Goal: Task Accomplishment & Management: Use online tool/utility

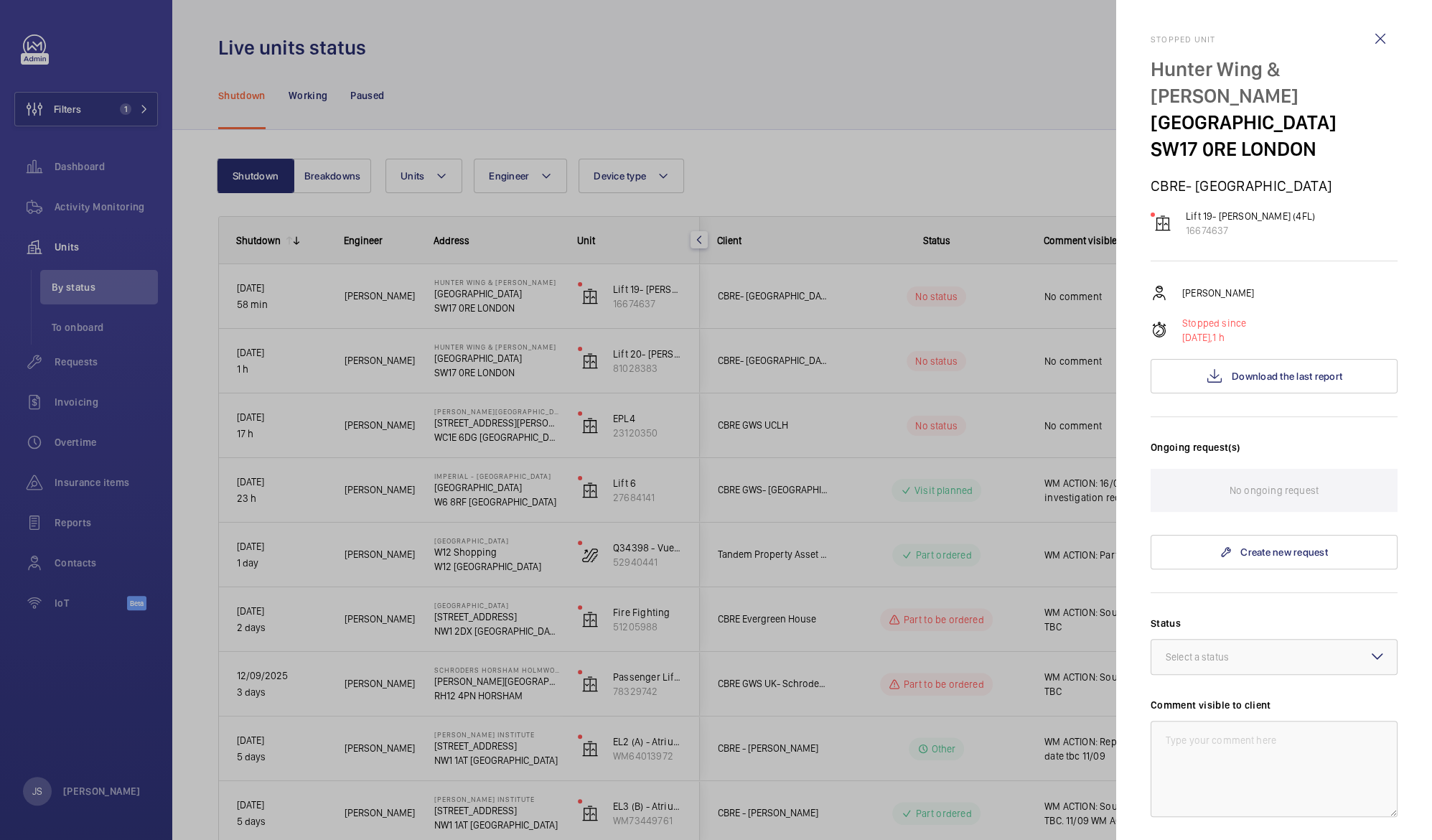
click at [440, 72] on div at bounding box center [716, 420] width 1432 height 840
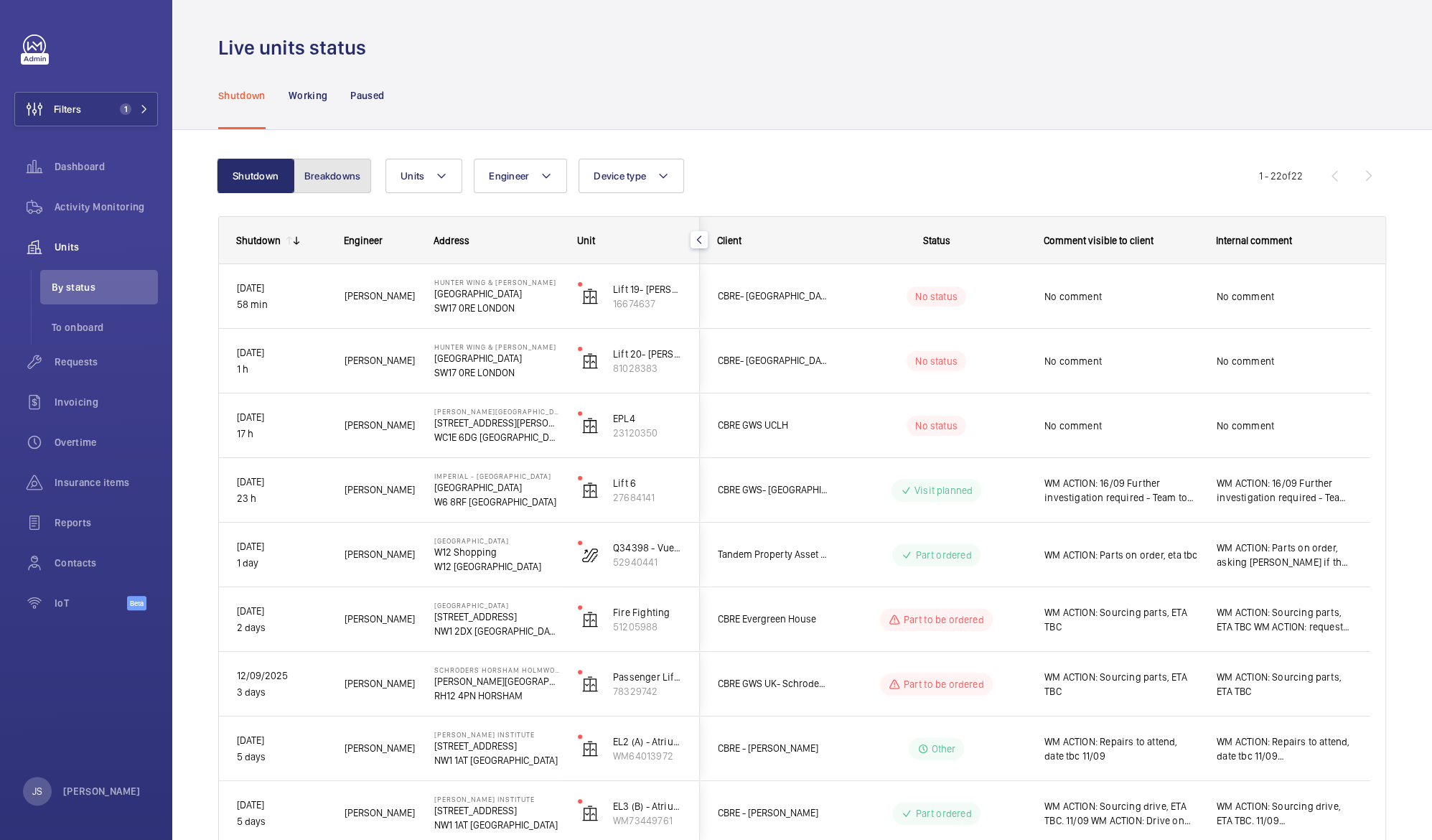
click at [345, 178] on button "Breakdowns" at bounding box center [331, 175] width 78 height 34
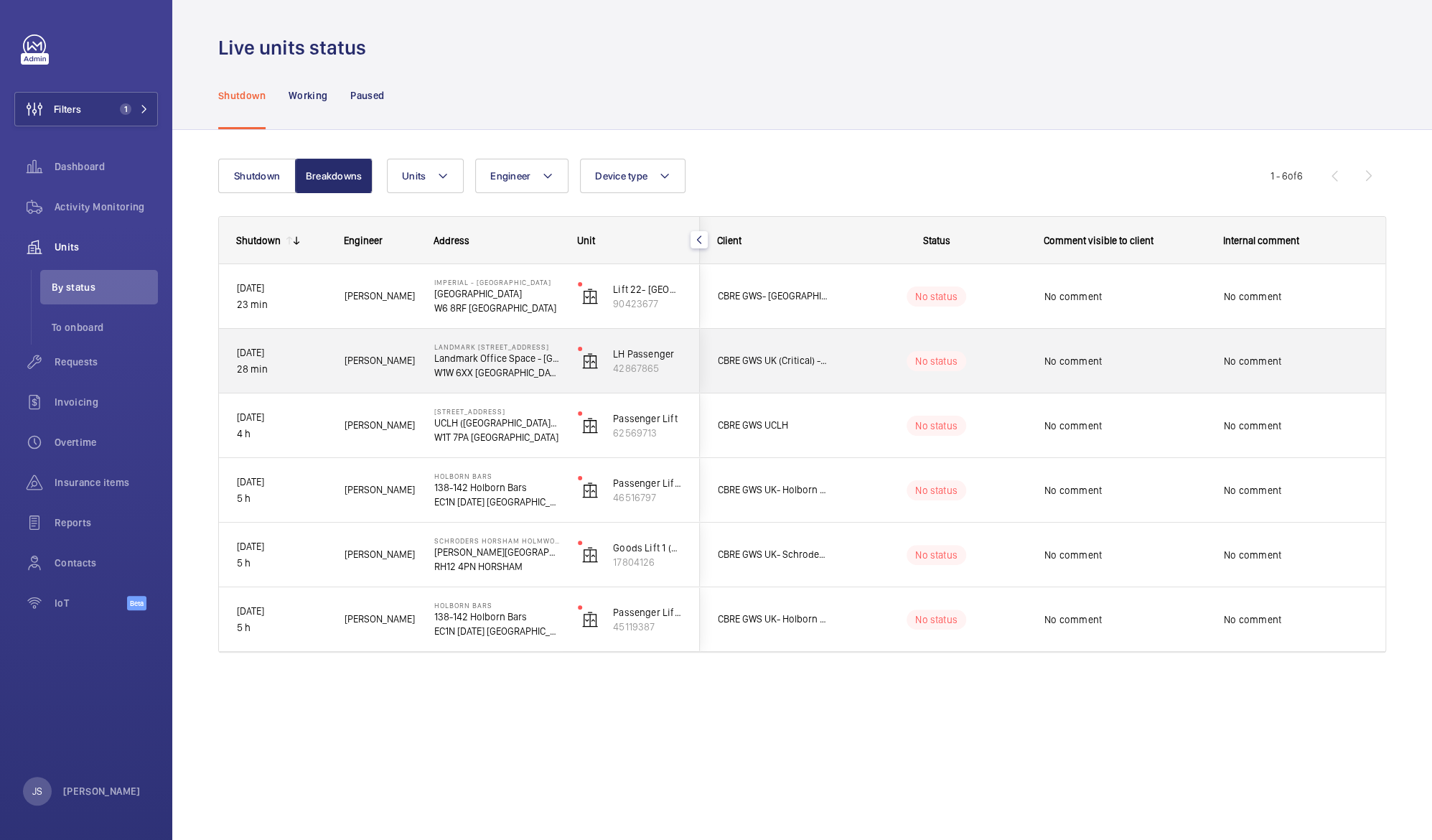
click at [468, 368] on p "W1W 6XX [GEOGRAPHIC_DATA]" at bounding box center [496, 372] width 125 height 15
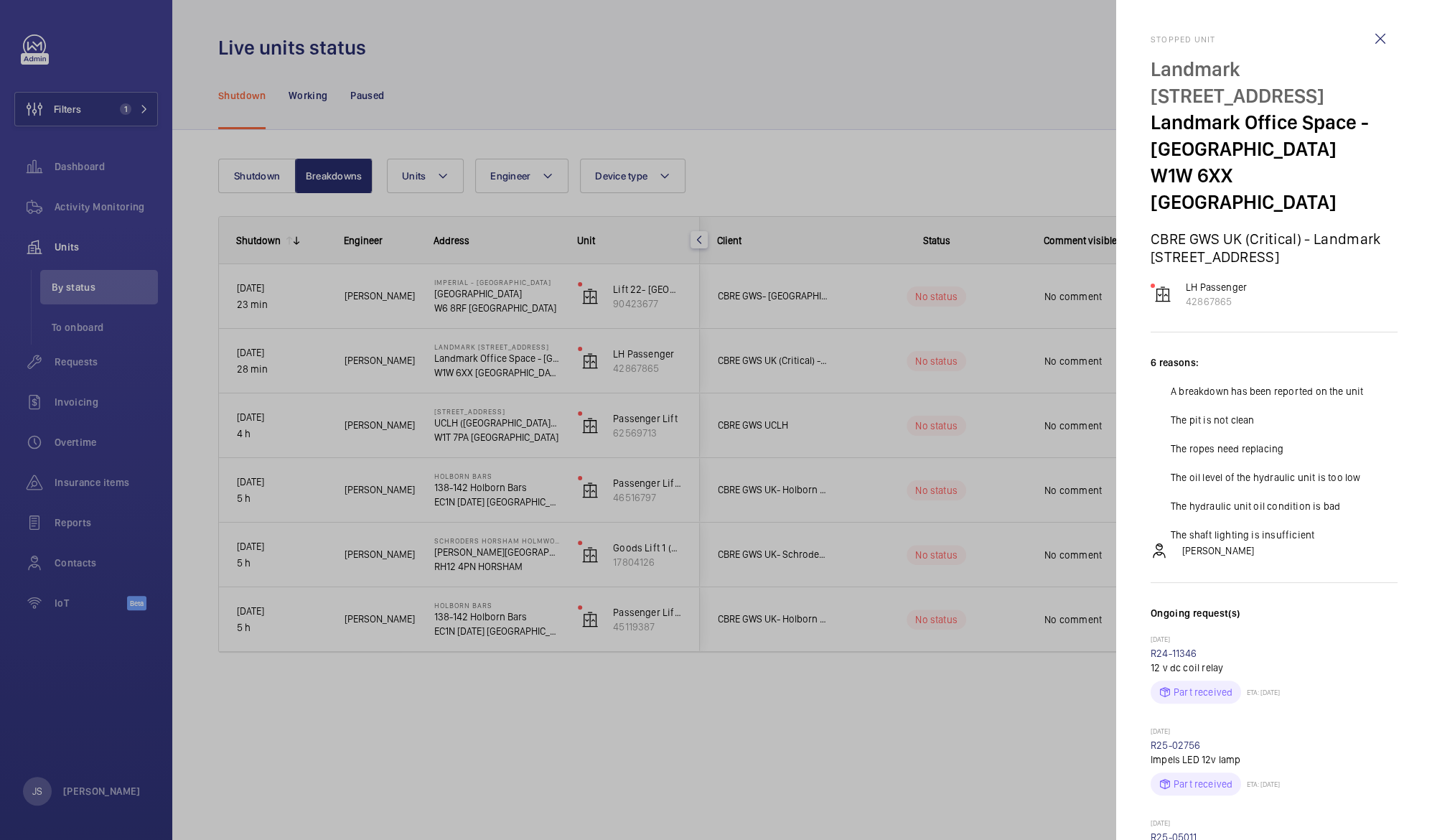
click at [468, 368] on div at bounding box center [716, 420] width 1432 height 840
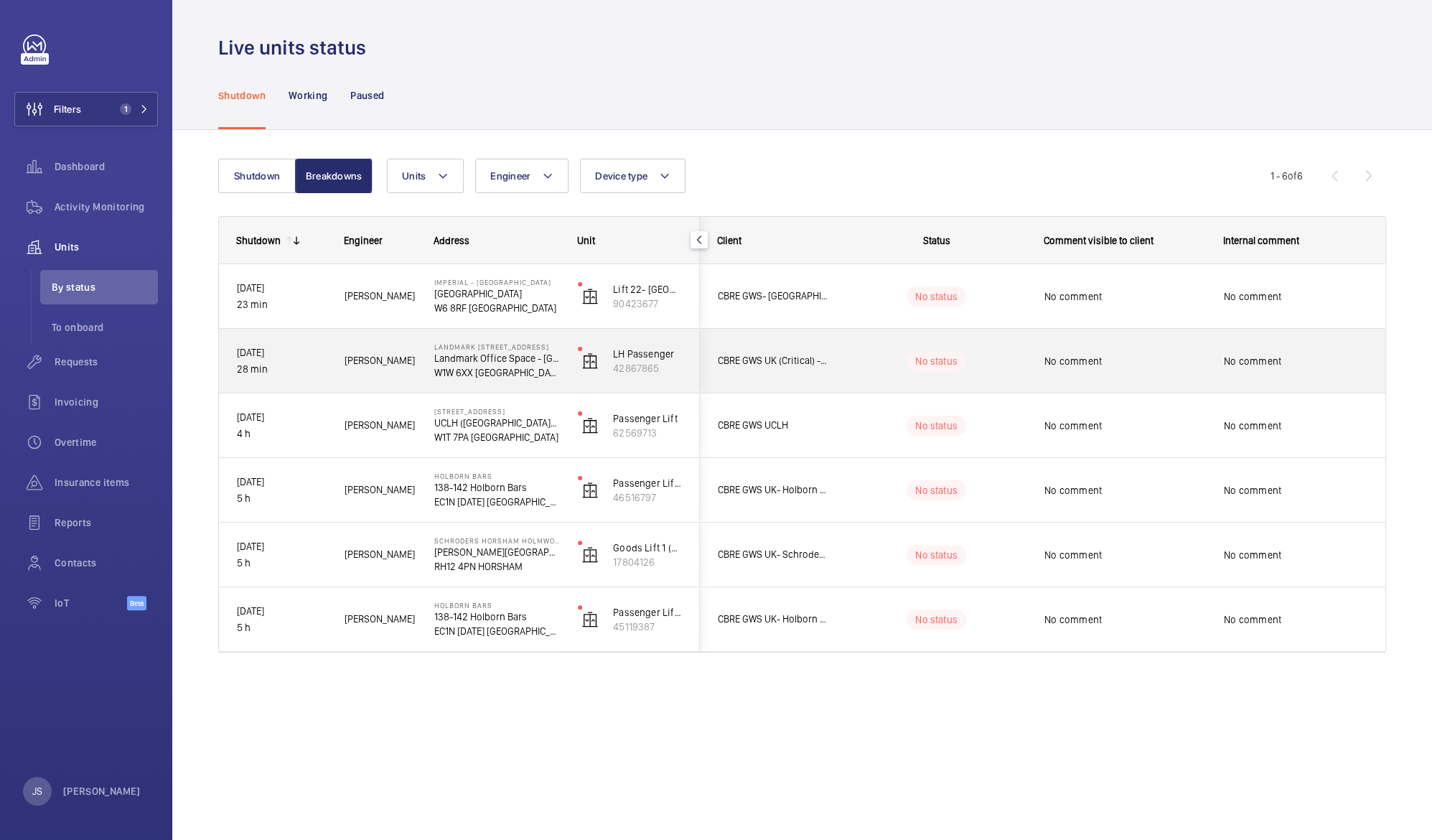
click at [468, 368] on p "W1W 6XX [GEOGRAPHIC_DATA]" at bounding box center [496, 372] width 125 height 15
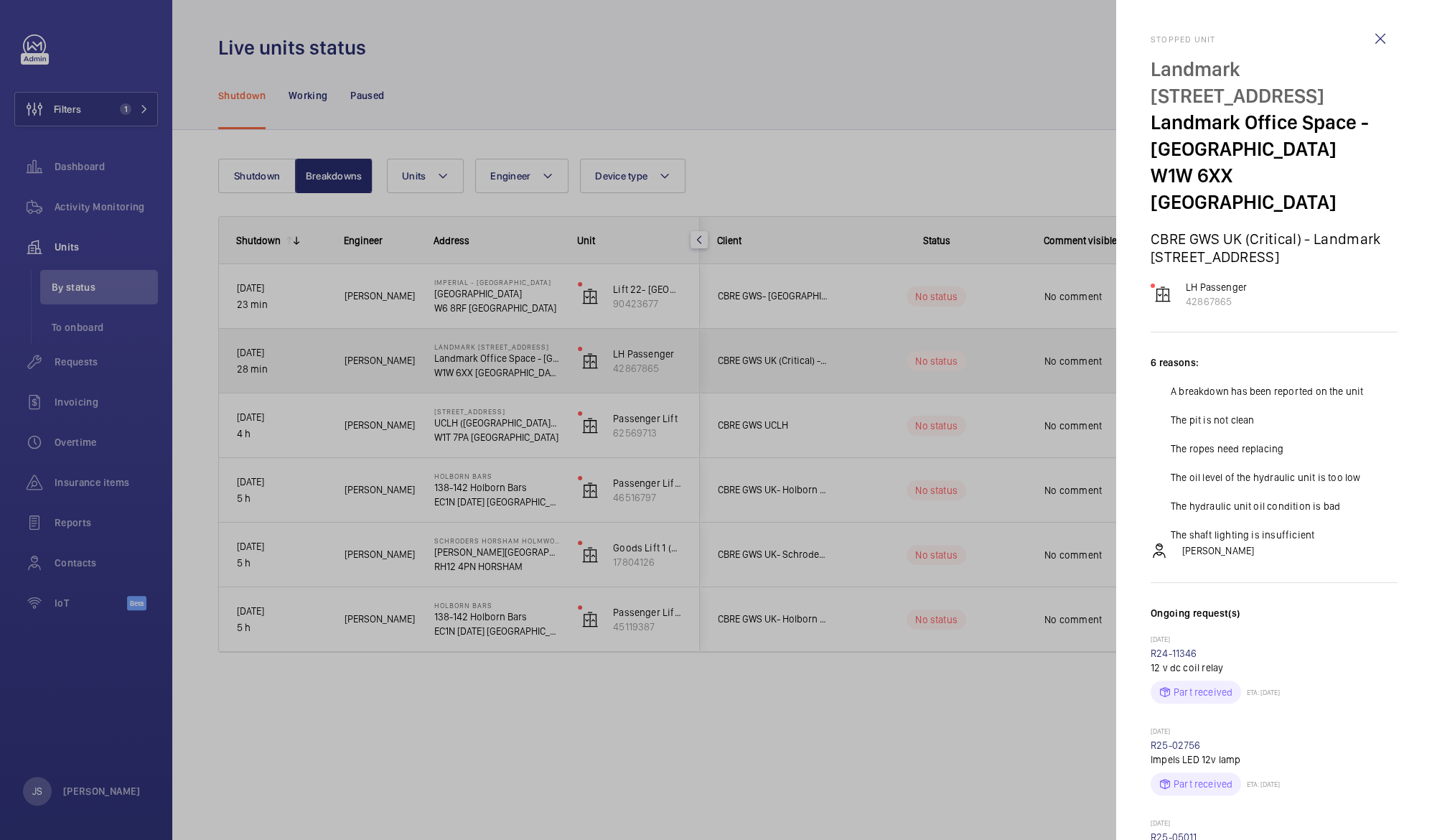
click at [468, 368] on div at bounding box center [716, 420] width 1432 height 840
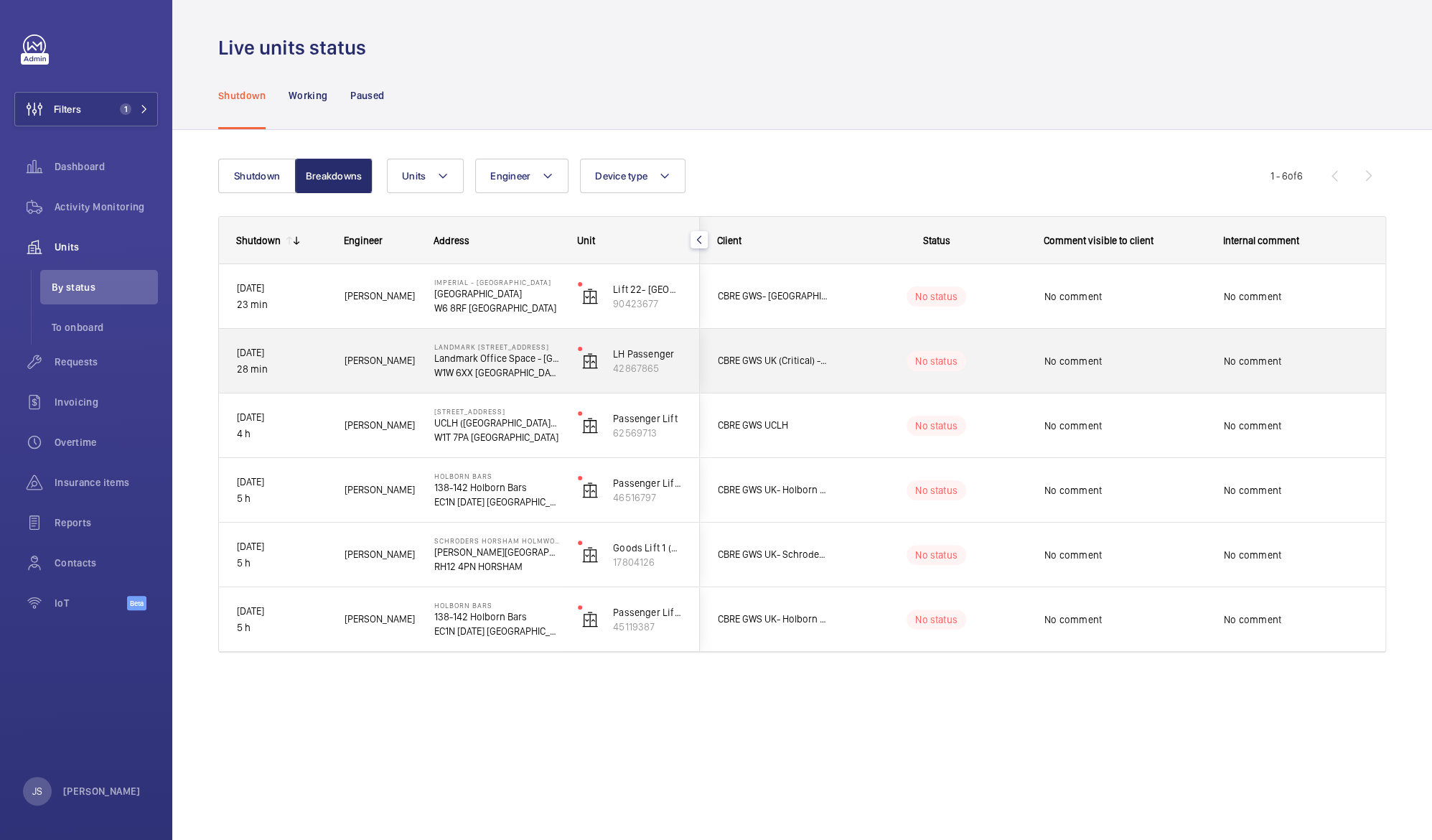
click at [259, 352] on p "[DATE]" at bounding box center [281, 352] width 89 height 17
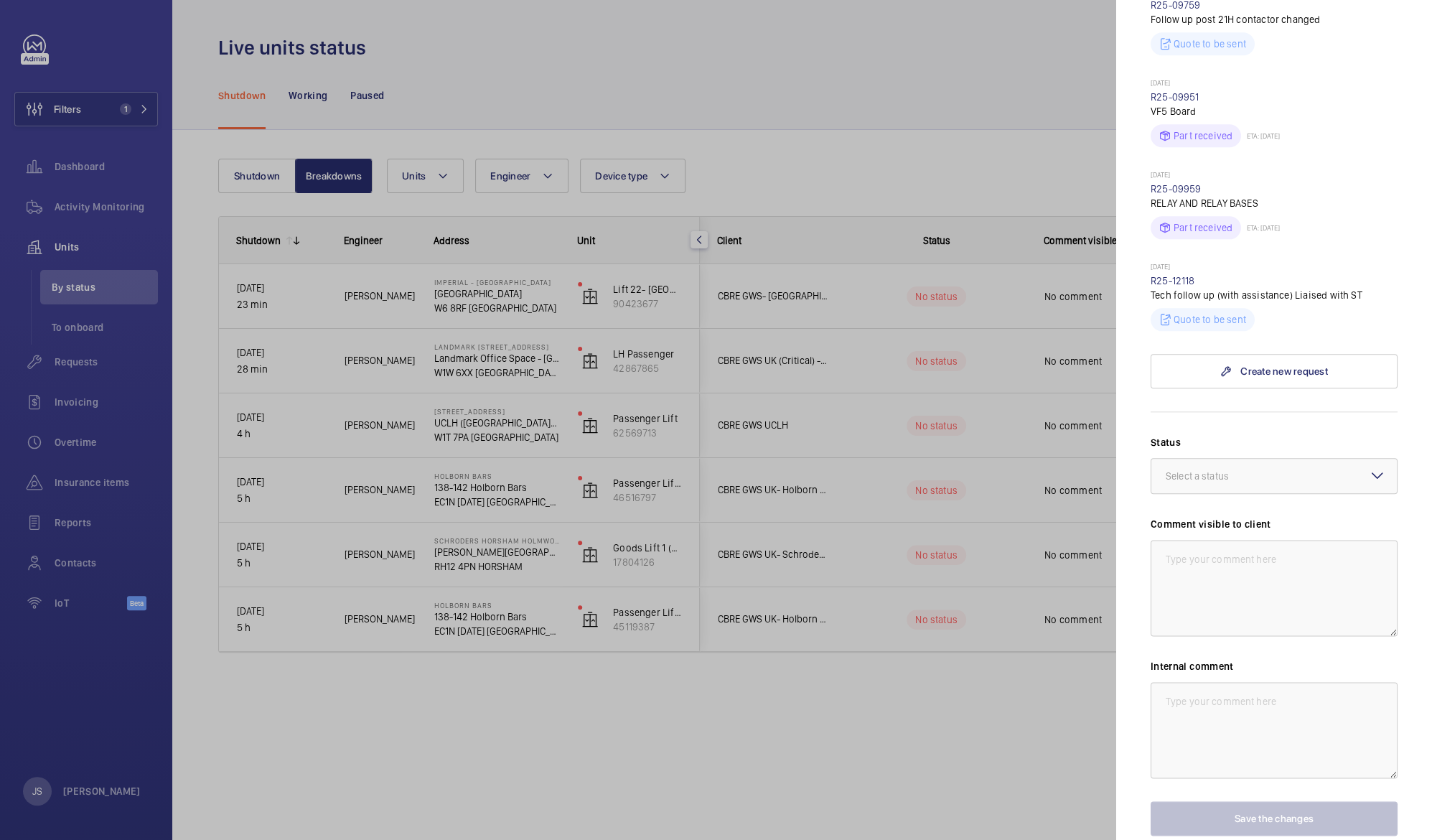
scroll to position [1109, 0]
click at [1177, 273] on link "R25-12118" at bounding box center [1172, 279] width 44 height 12
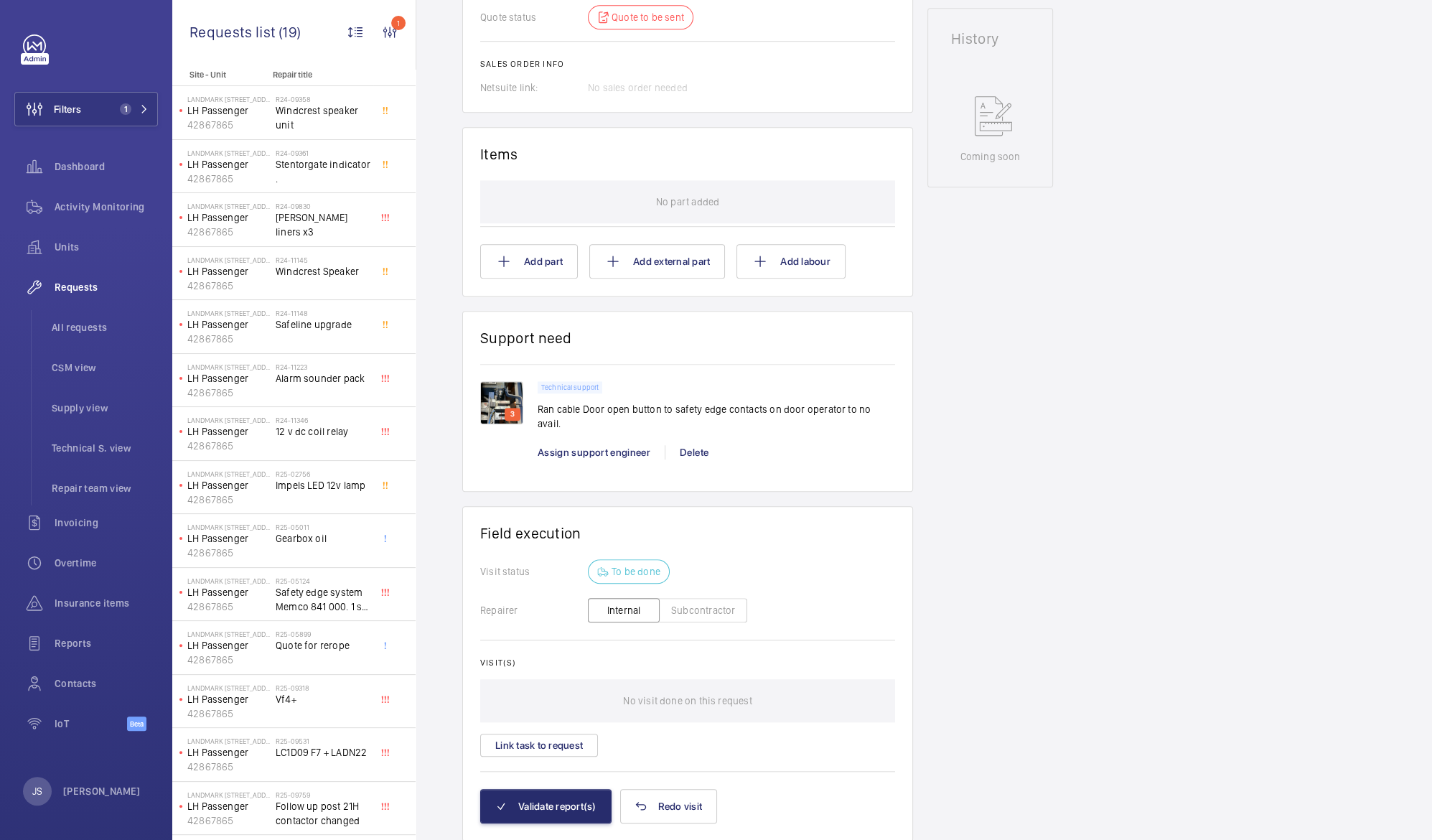
scroll to position [736, 0]
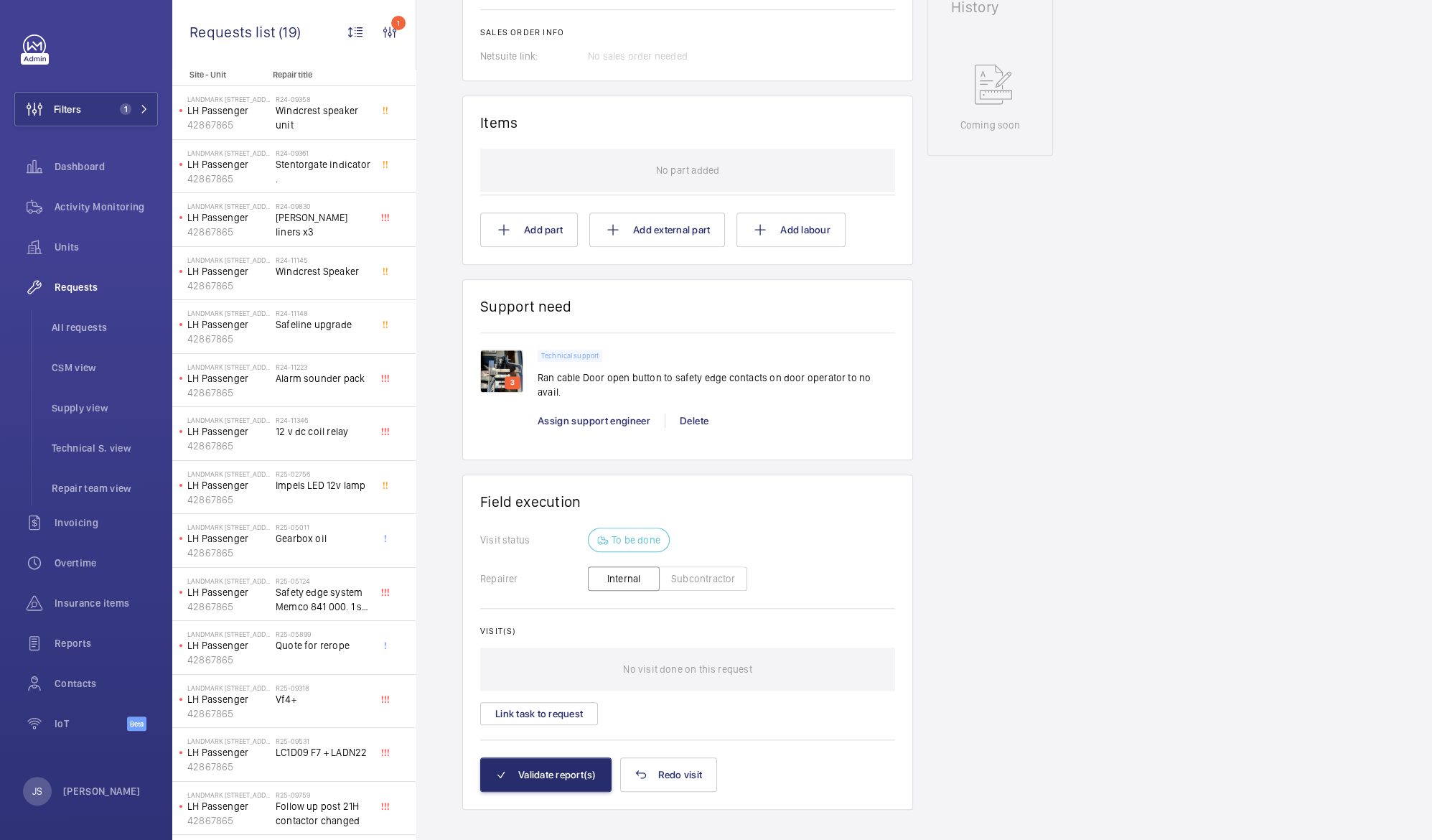
click at [499, 375] on img at bounding box center [502, 371] width 43 height 43
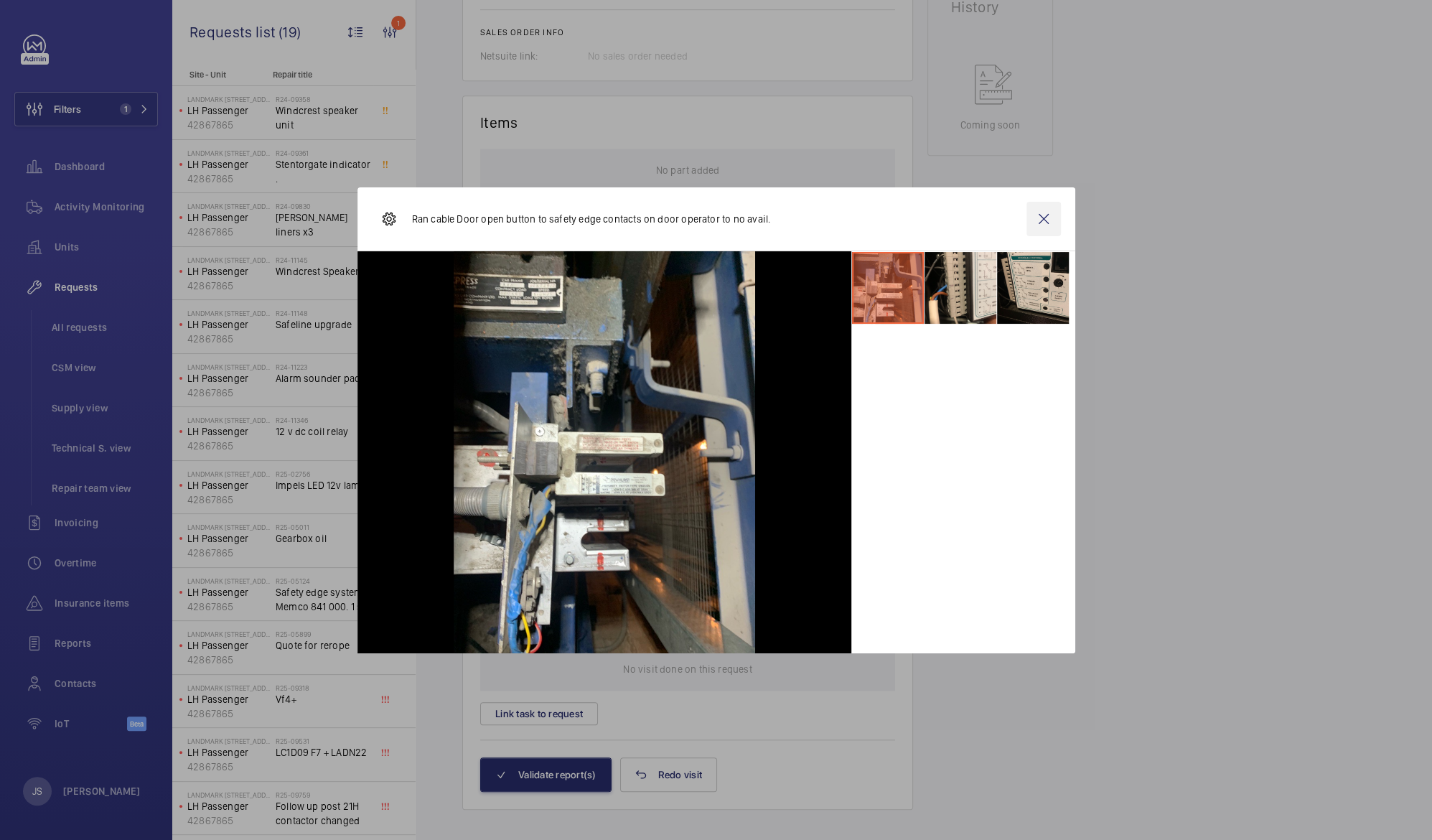
click at [1051, 218] on wm-front-icon-button at bounding box center [1043, 218] width 34 height 34
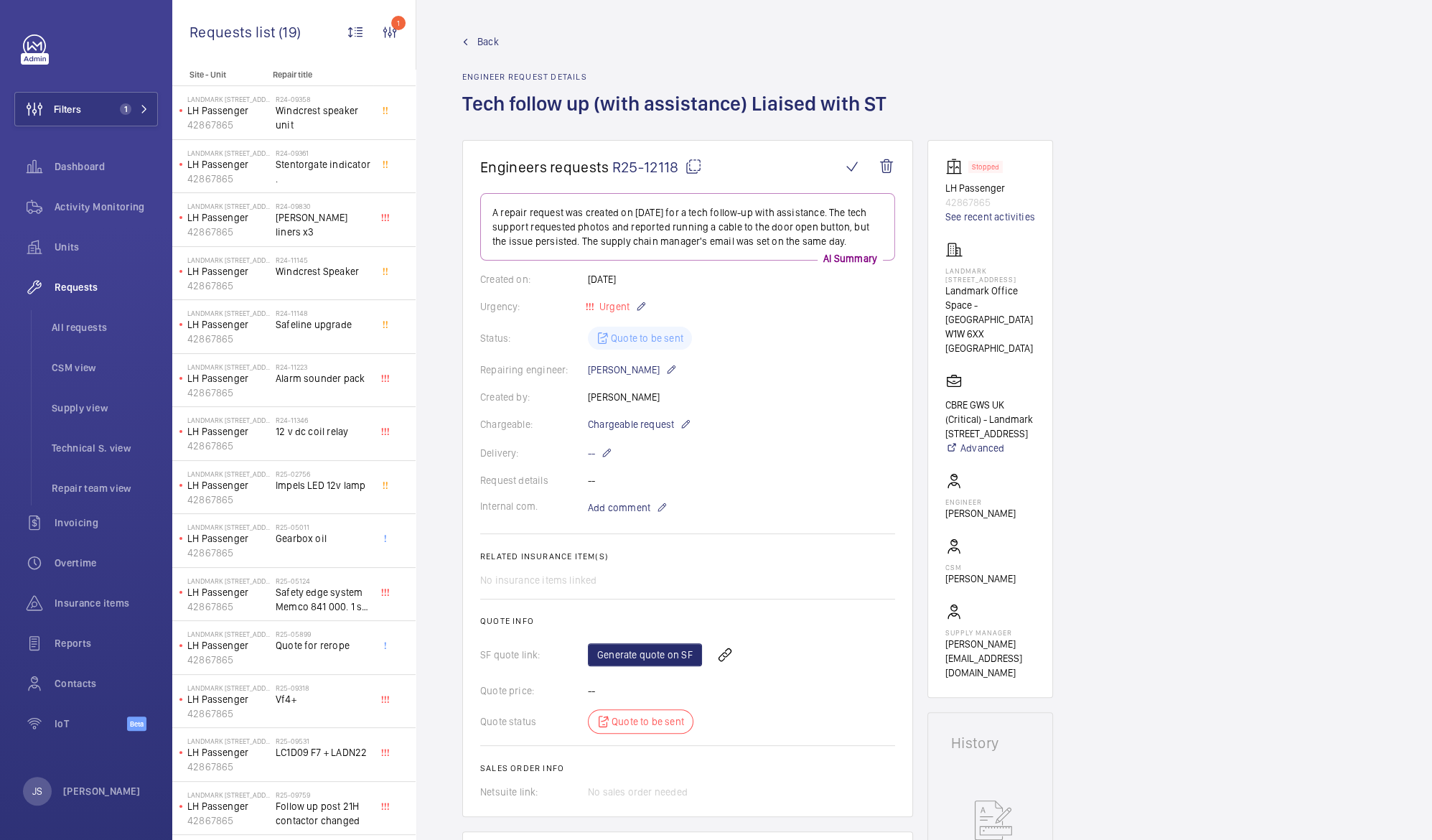
scroll to position [0, 0]
click at [635, 168] on span "R25-12118" at bounding box center [656, 167] width 90 height 18
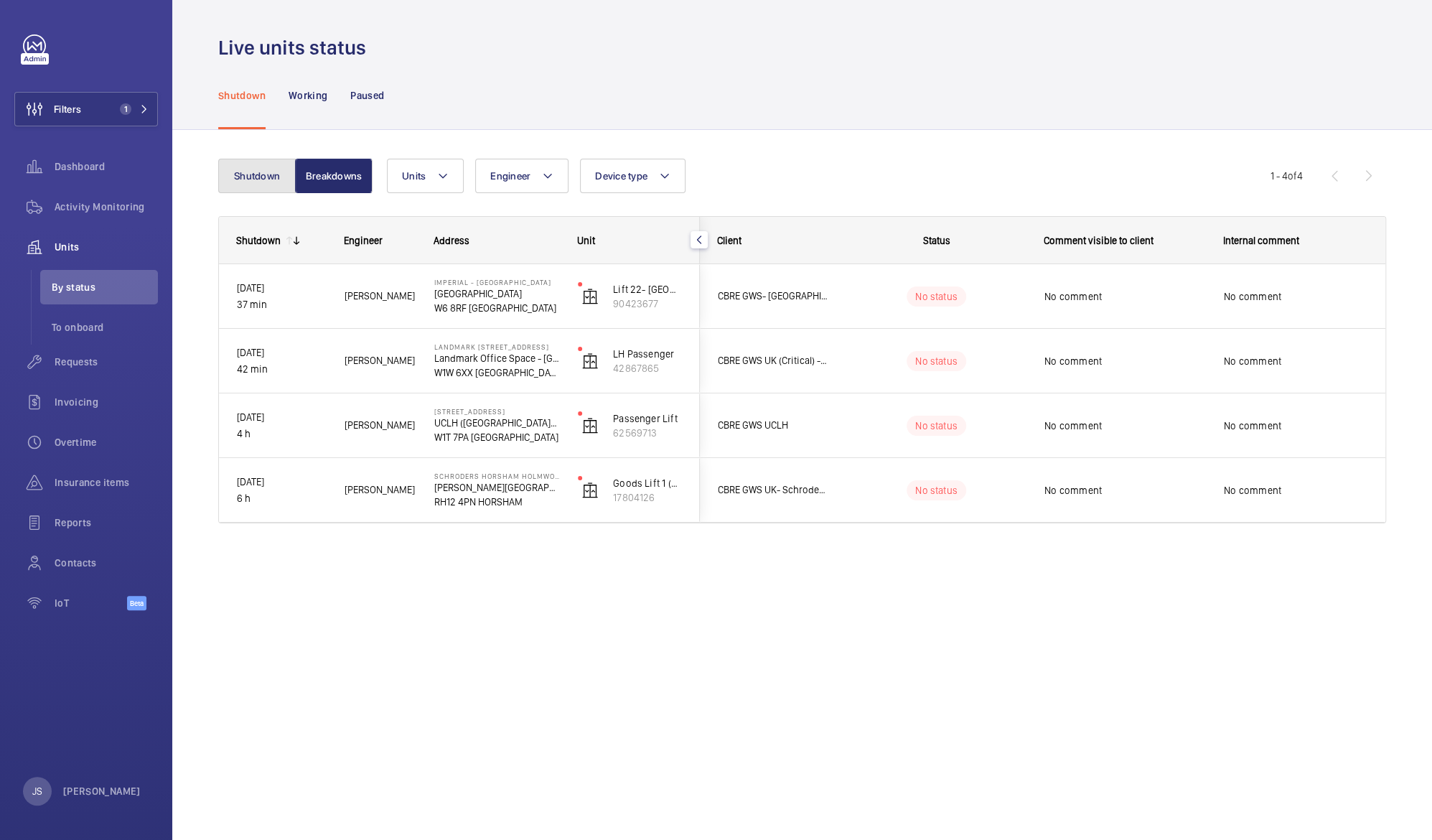
click at [252, 177] on button "Shutdown" at bounding box center [257, 175] width 78 height 34
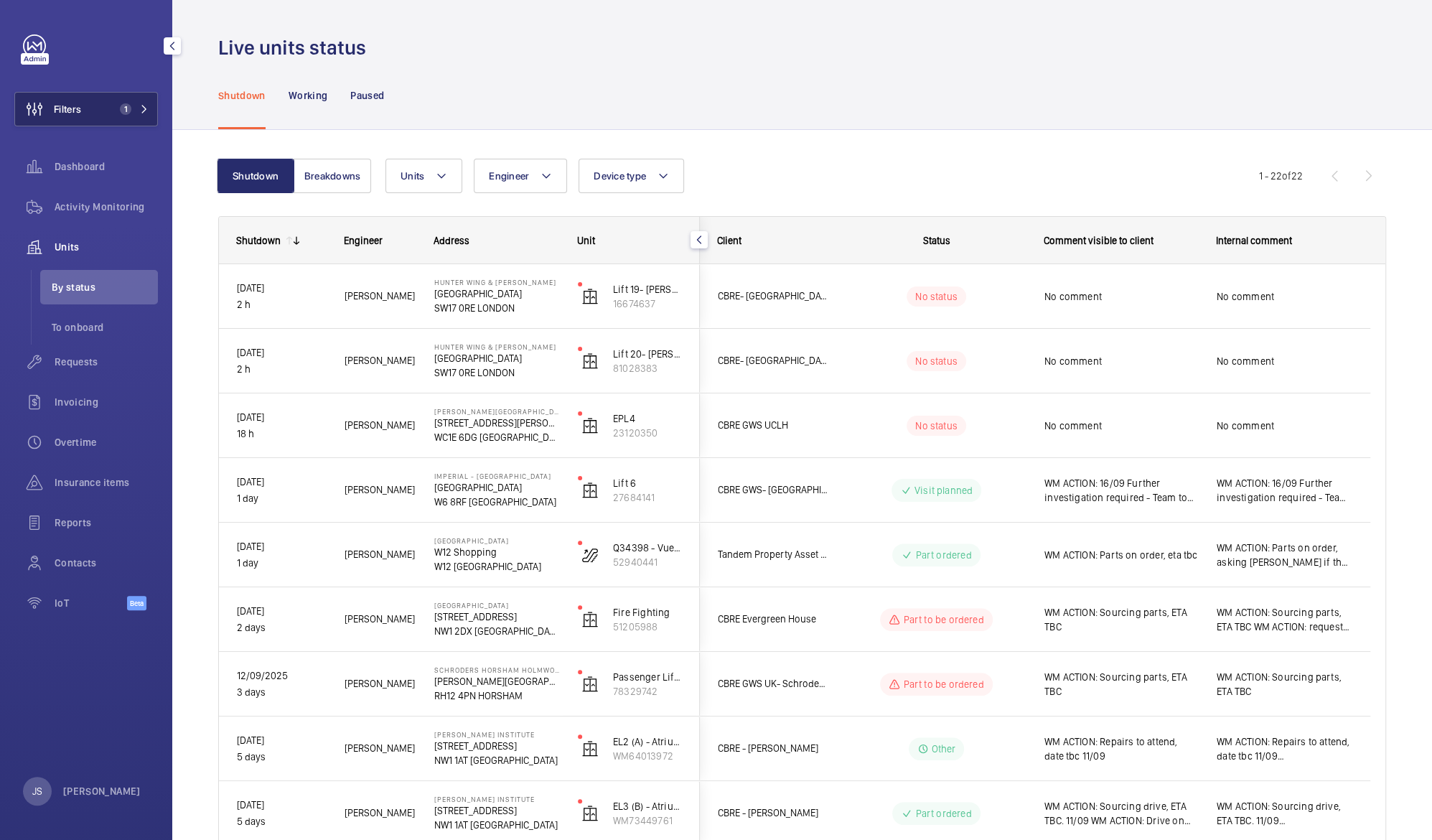
click at [93, 118] on button "Filters 1" at bounding box center [87, 108] width 144 height 34
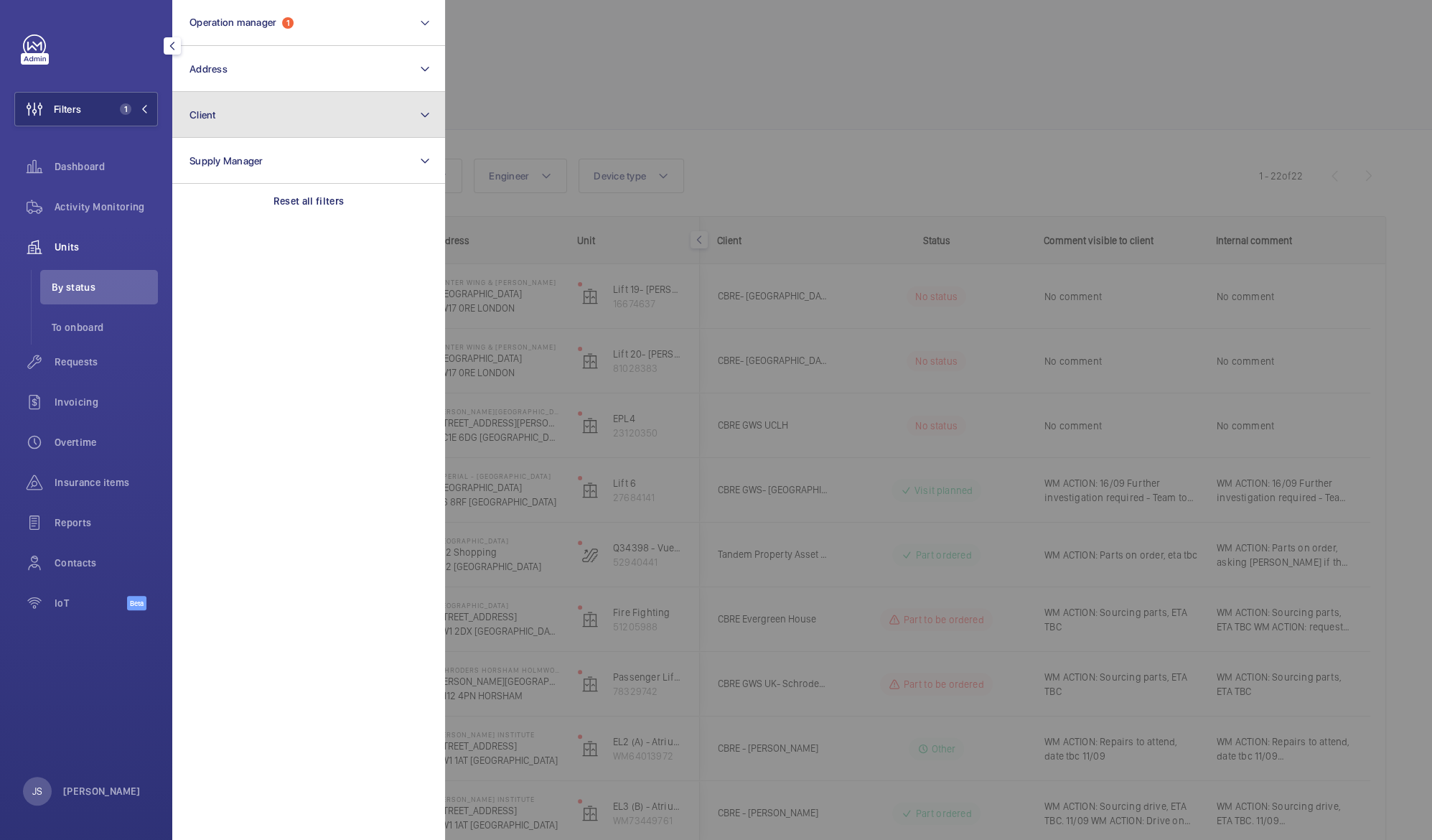
click at [195, 123] on button "Client" at bounding box center [308, 114] width 272 height 46
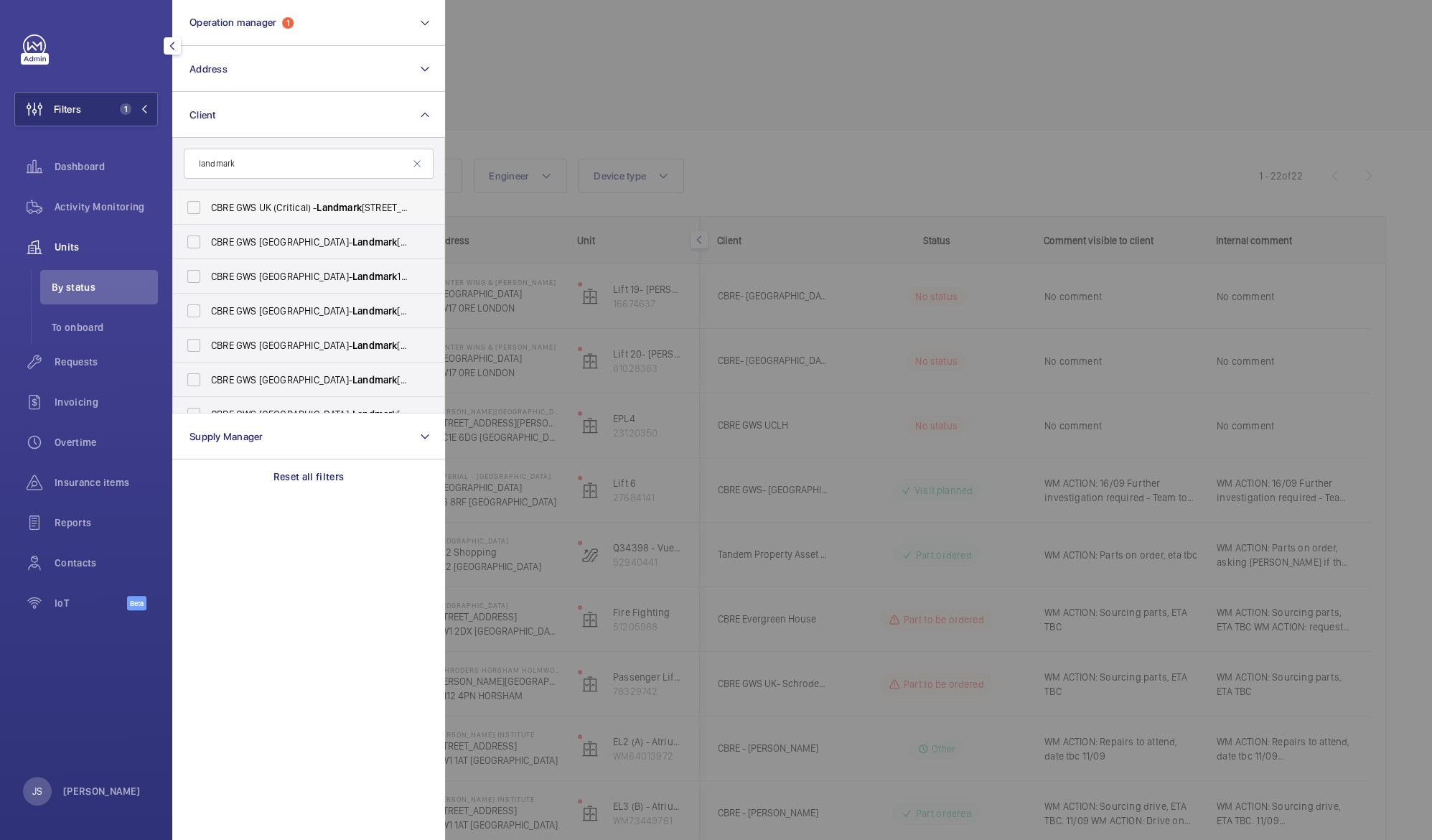
type input "landmark"
click at [322, 206] on span "Landmark" at bounding box center [338, 208] width 44 height 12
click at [209, 206] on input "CBRE GWS UK (Critical) - Landmark [STREET_ADDRESS]" at bounding box center [193, 207] width 29 height 29
checkbox input "true"
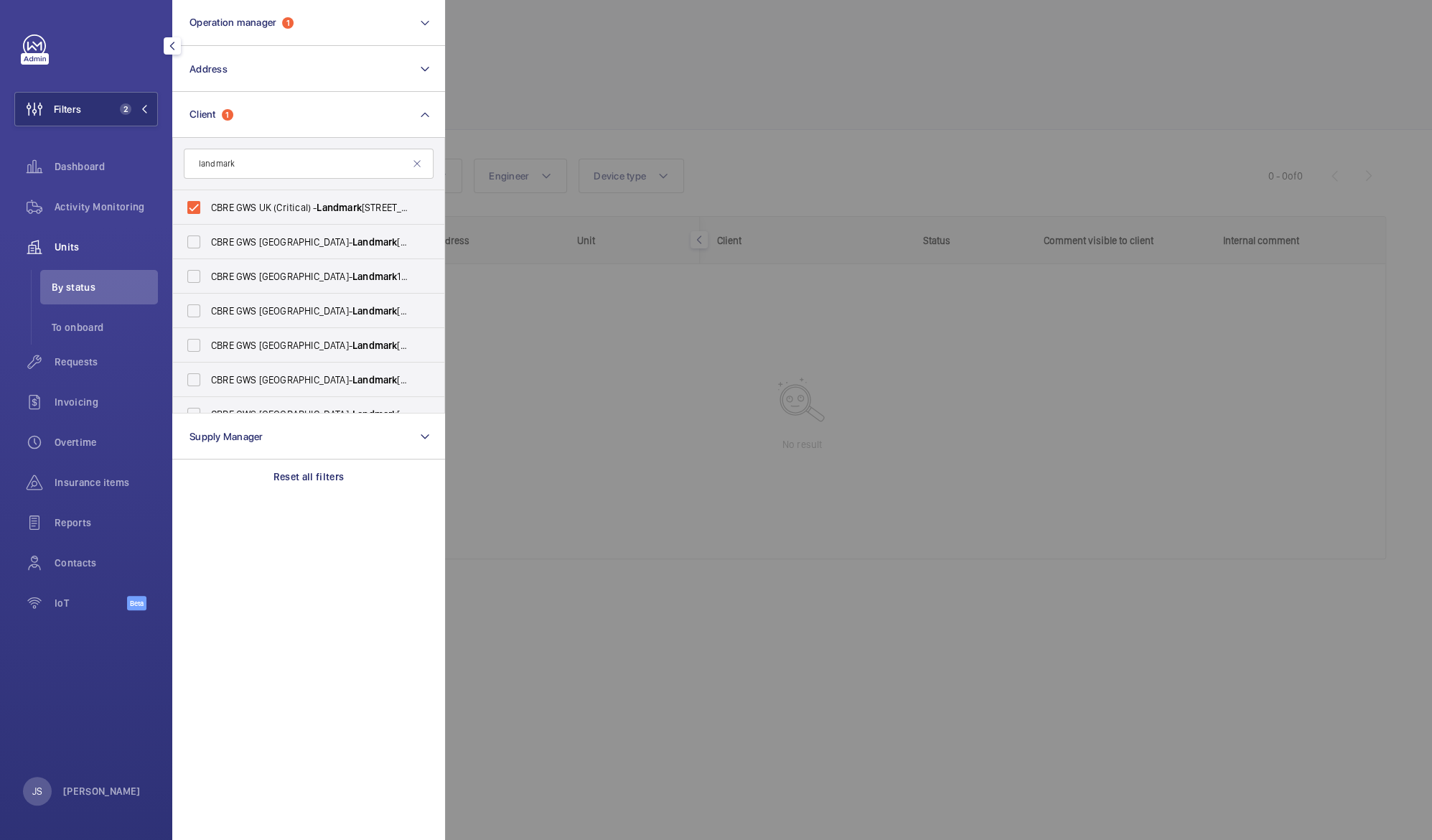
click at [519, 89] on div at bounding box center [1161, 420] width 1432 height 840
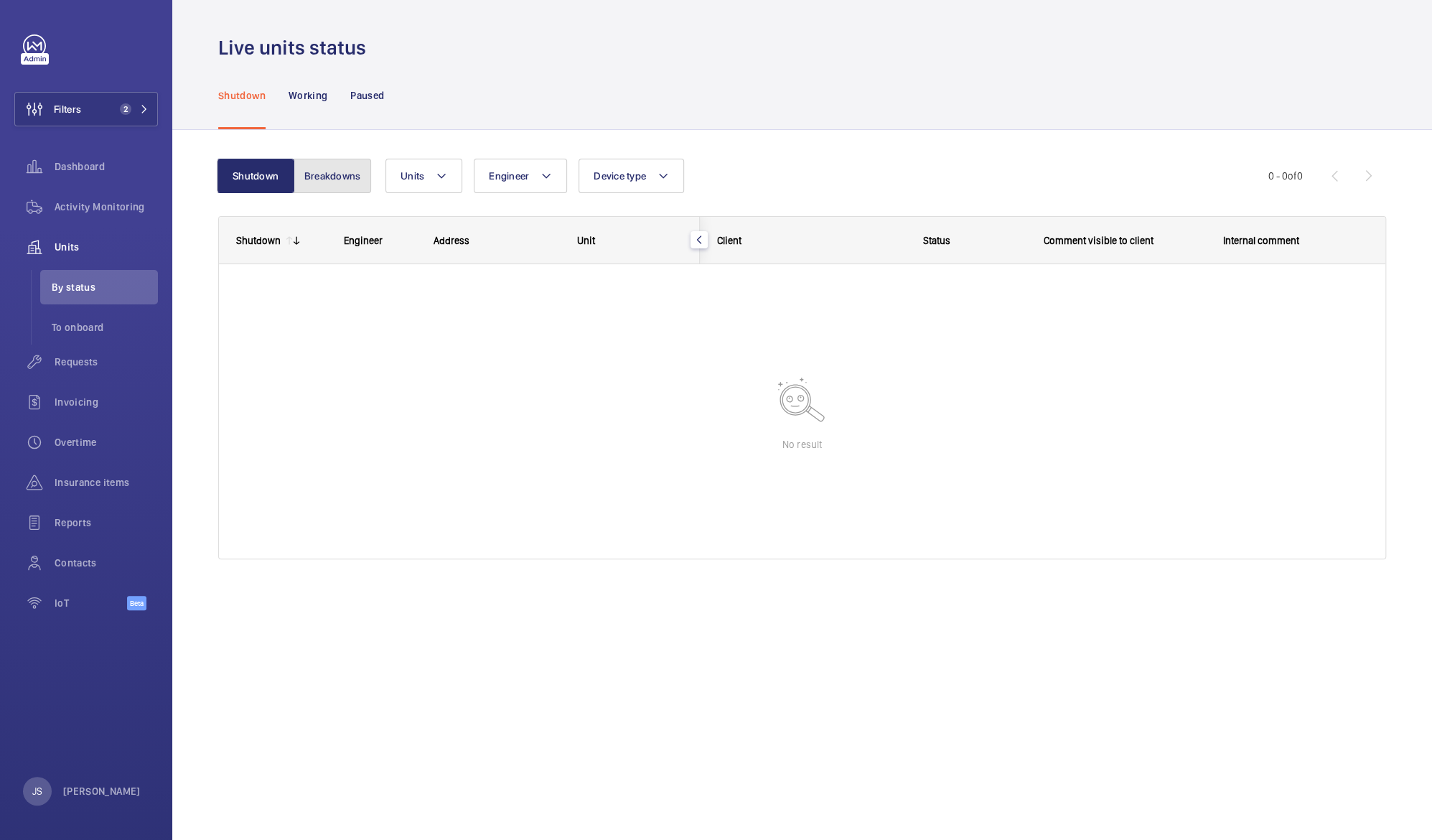
click at [315, 191] on button "Breakdowns" at bounding box center [331, 175] width 78 height 34
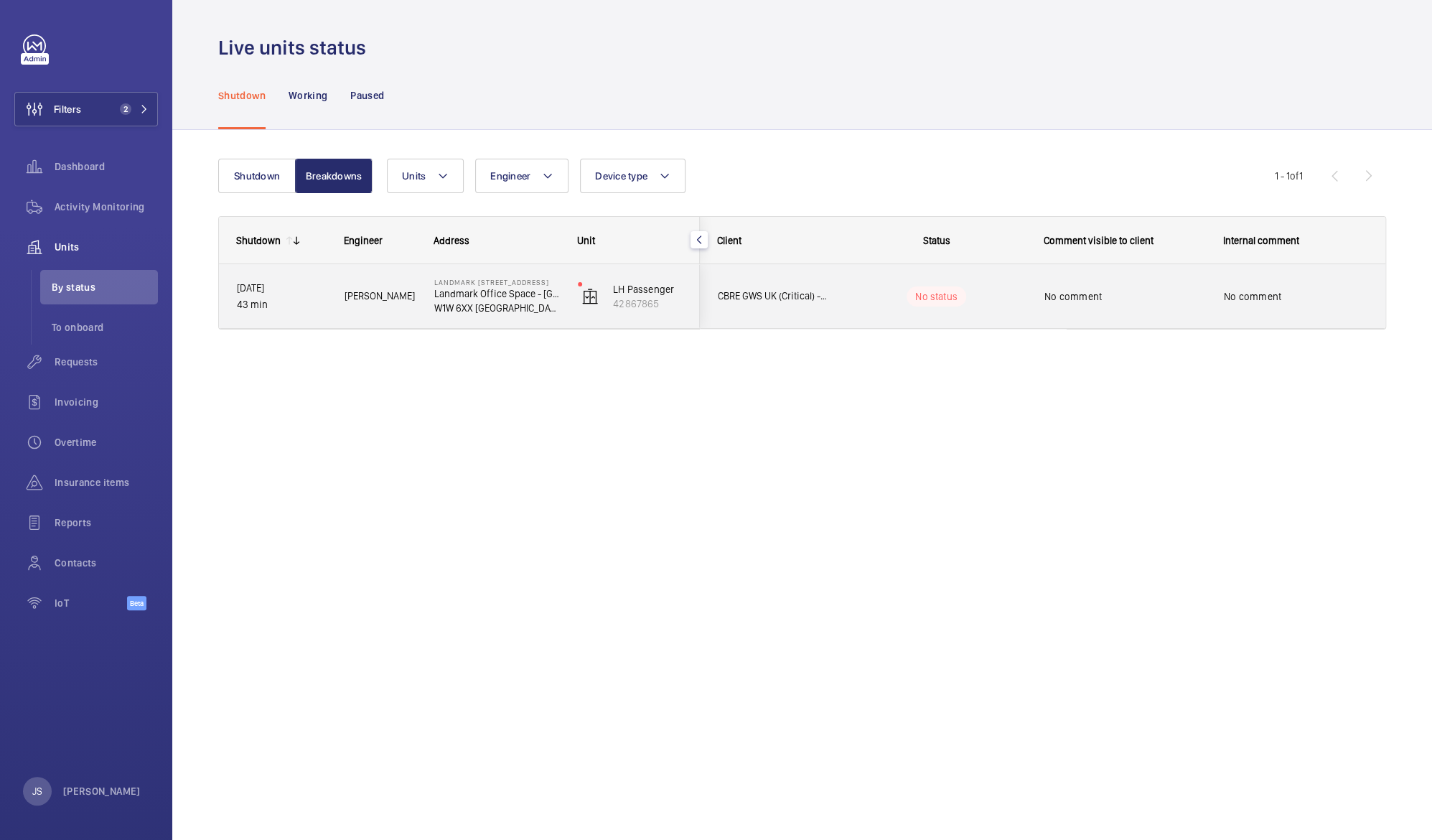
click at [508, 307] on p "W1W 6XX [GEOGRAPHIC_DATA]" at bounding box center [496, 308] width 125 height 15
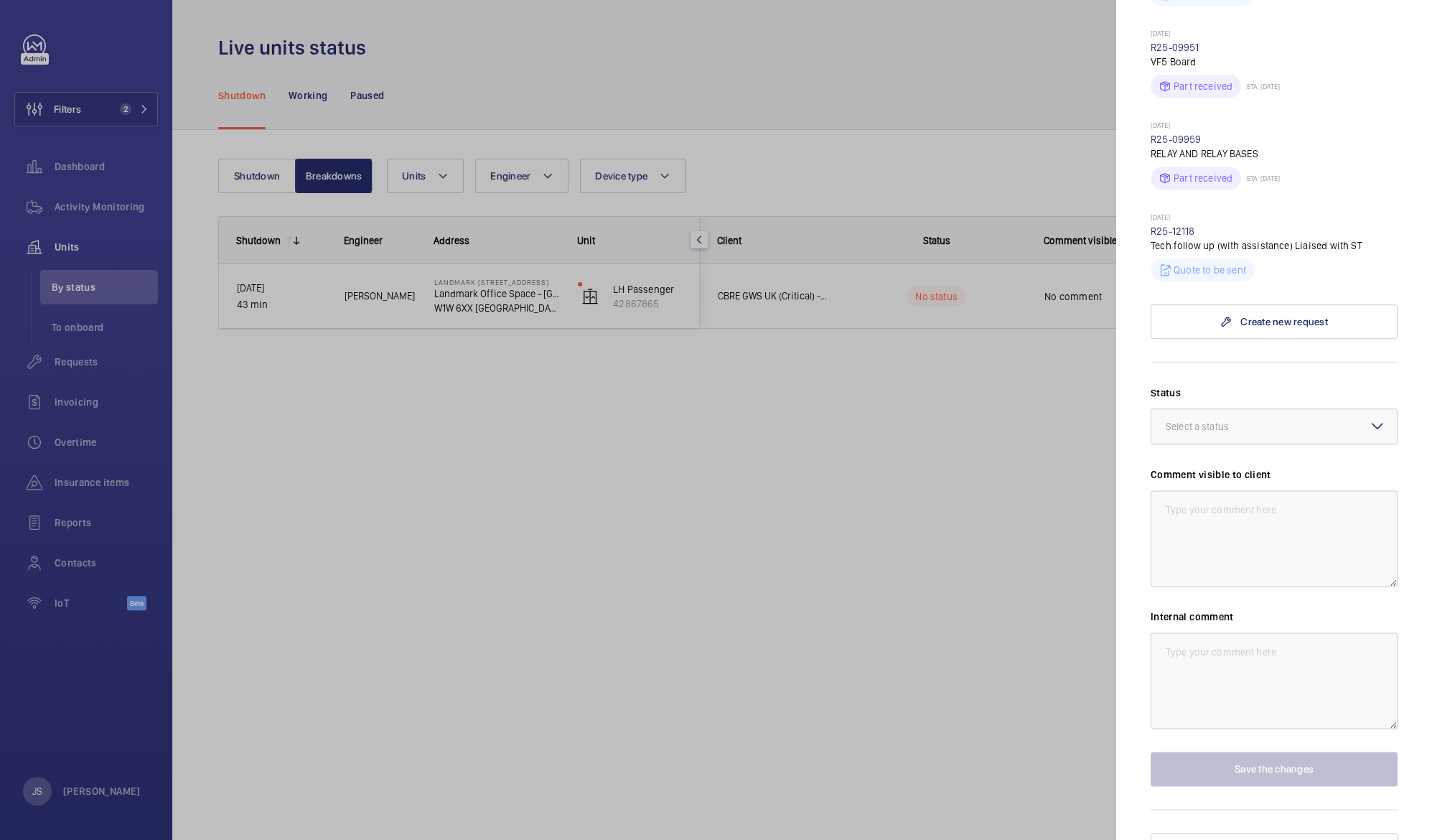
scroll to position [505, 0]
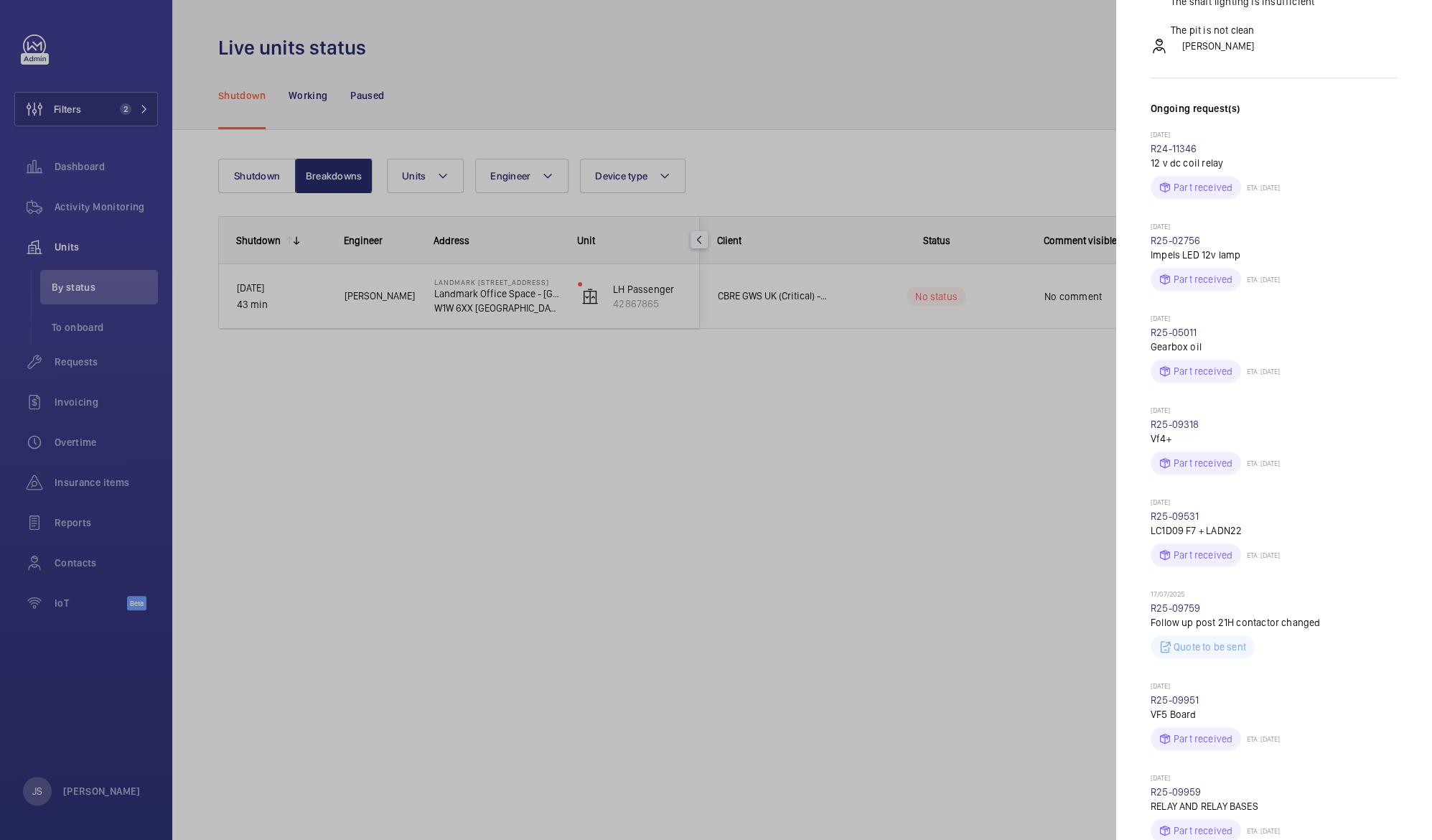
click at [789, 448] on div at bounding box center [716, 420] width 1432 height 840
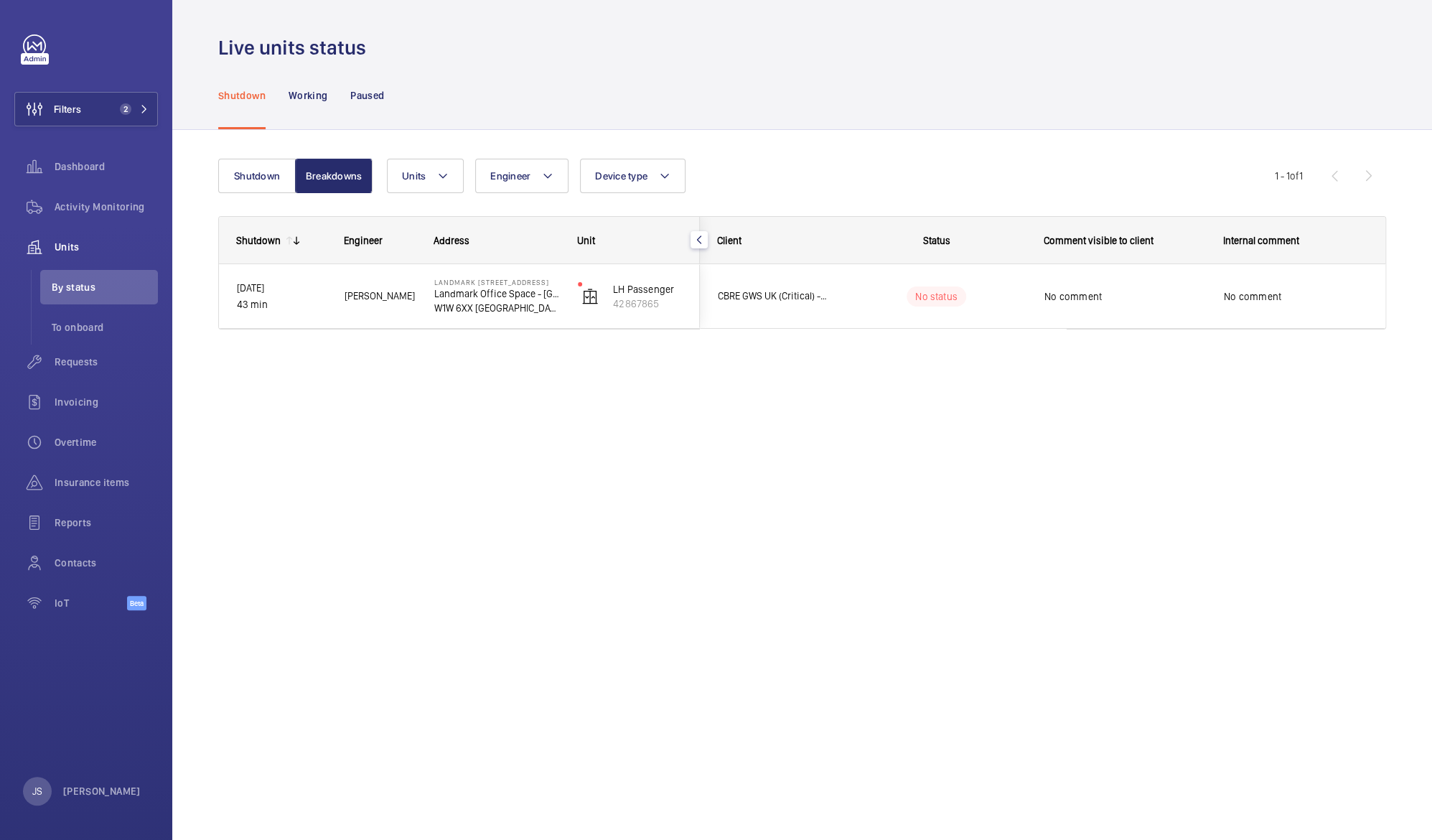
scroll to position [0, 0]
click at [51, 318] on li "To onboard" at bounding box center [99, 327] width 118 height 34
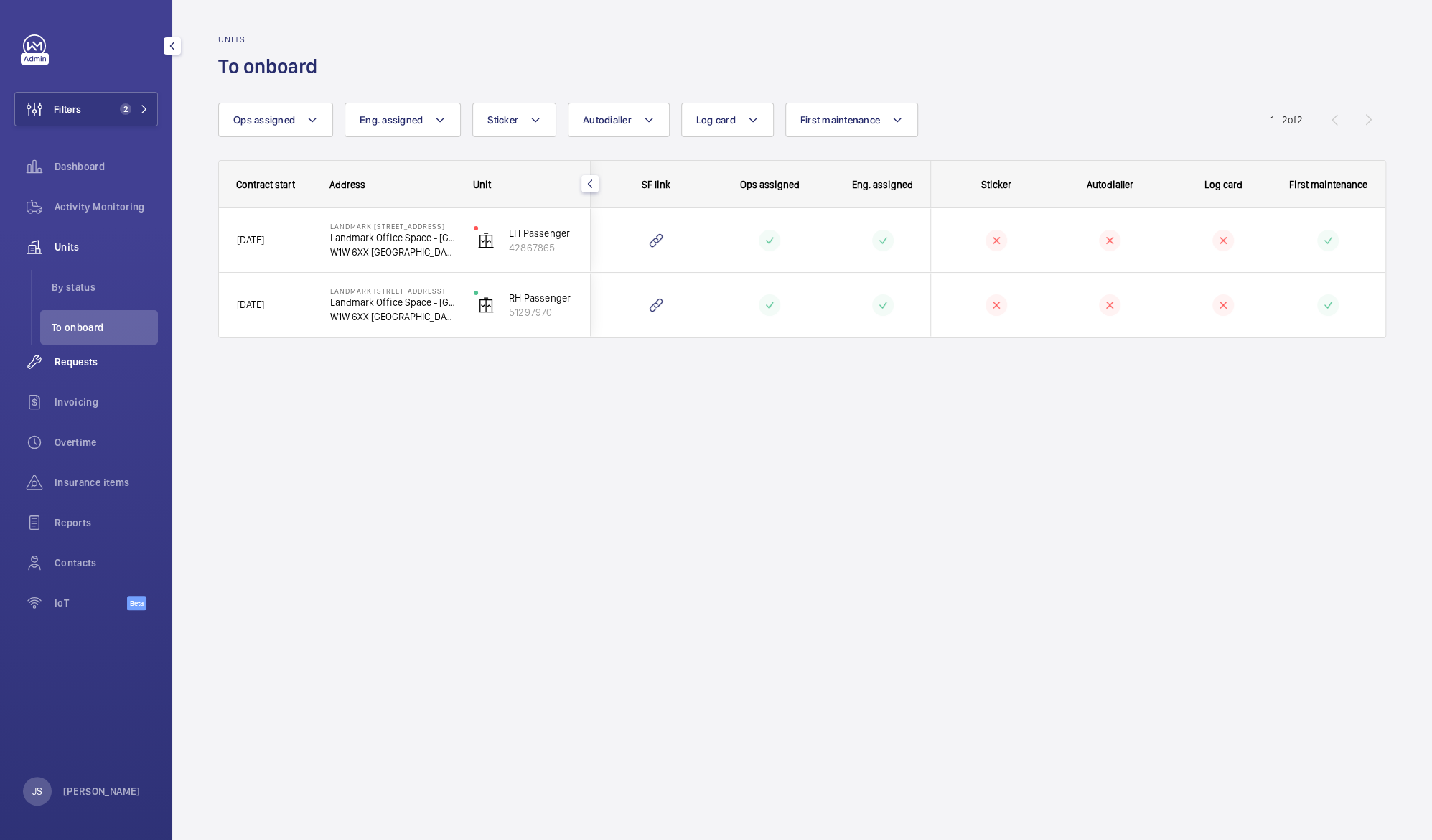
click at [57, 360] on span "Requests" at bounding box center [105, 361] width 103 height 15
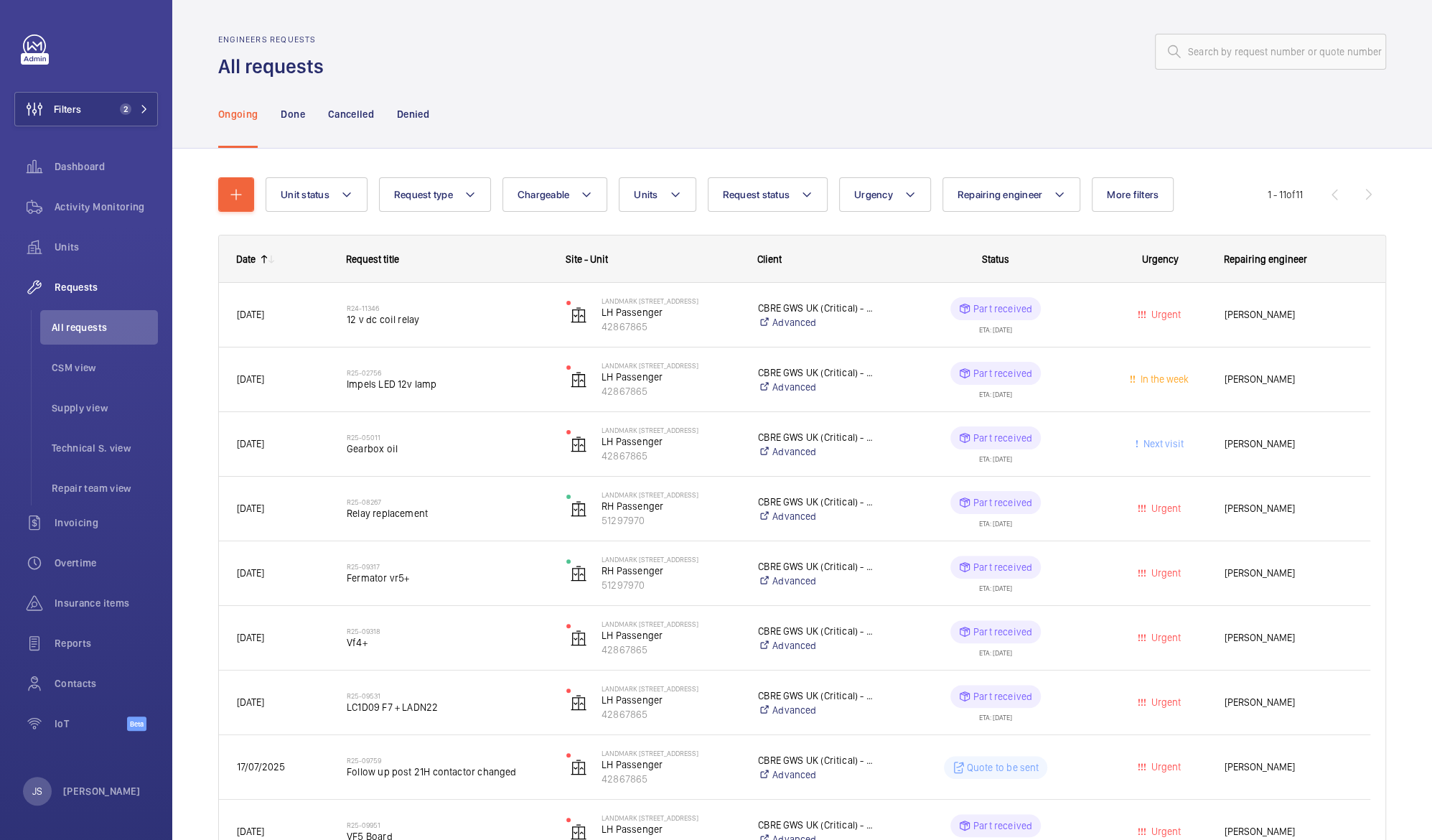
scroll to position [223, 0]
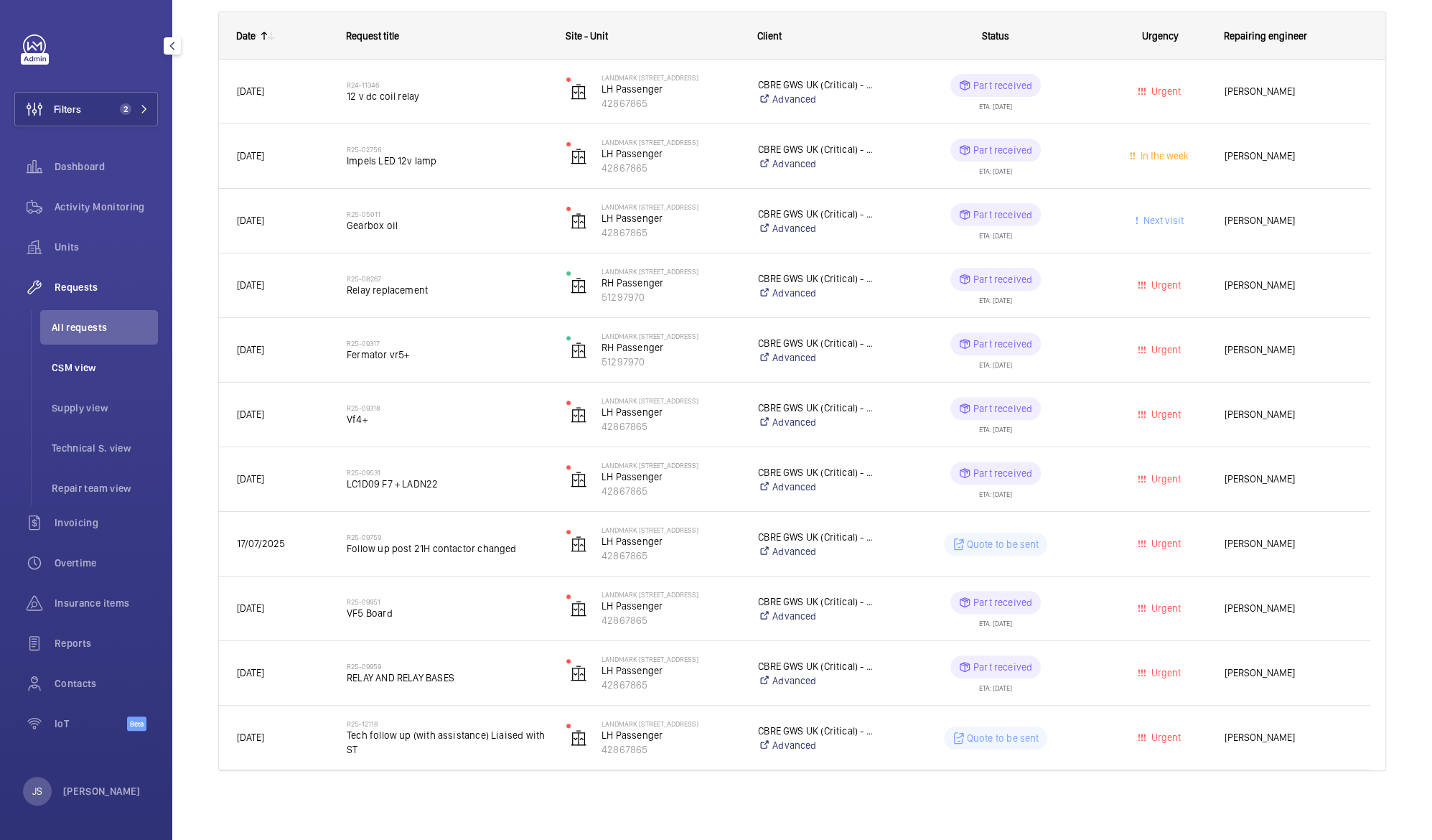
click at [74, 368] on span "CSM view" at bounding box center [105, 367] width 106 height 15
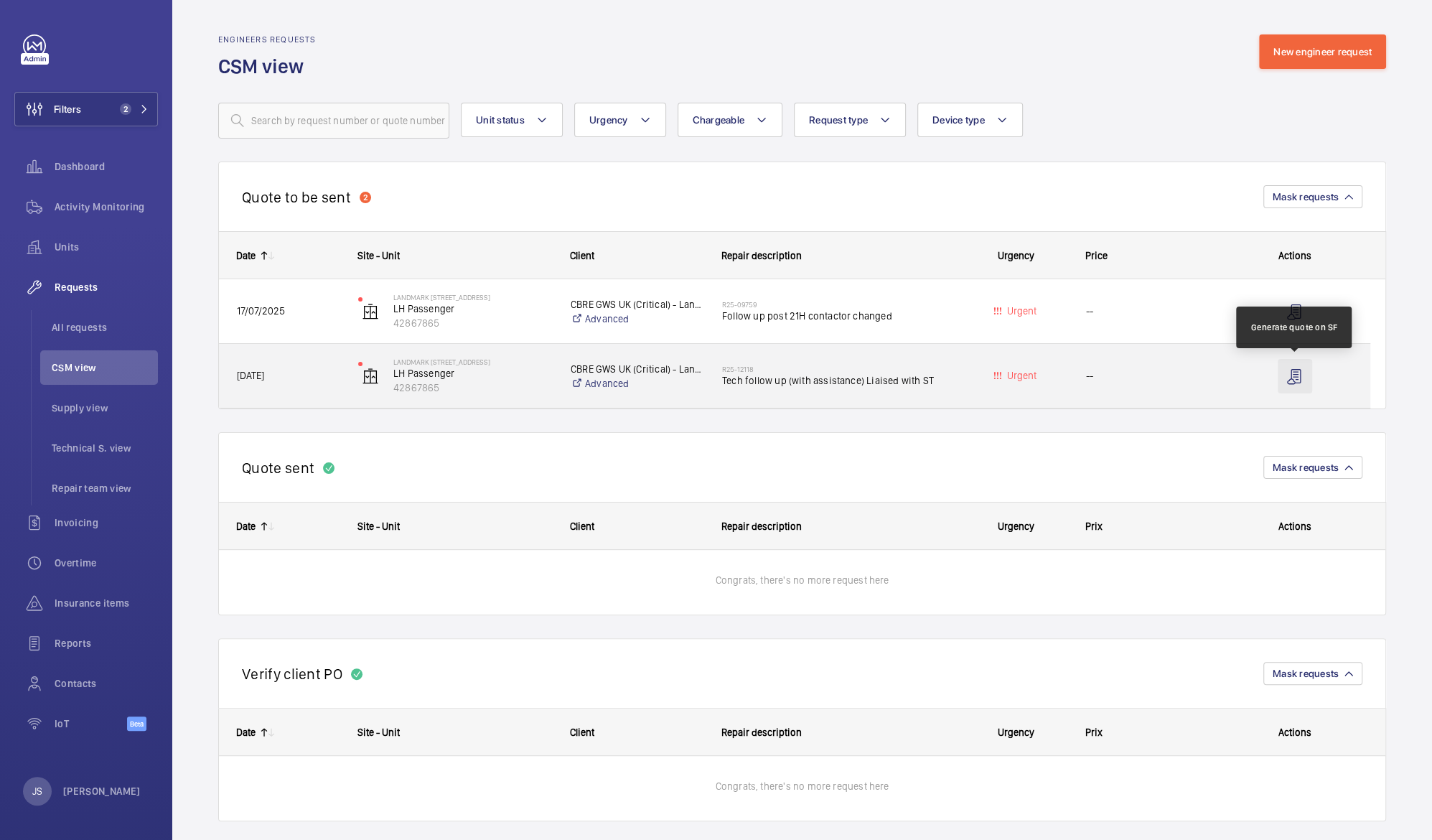
click at [1297, 377] on wm-front-icon-button at bounding box center [1294, 376] width 34 height 34
click at [756, 380] on span "Tech follow up (with assistance) Liaised with ST" at bounding box center [834, 380] width 224 height 15
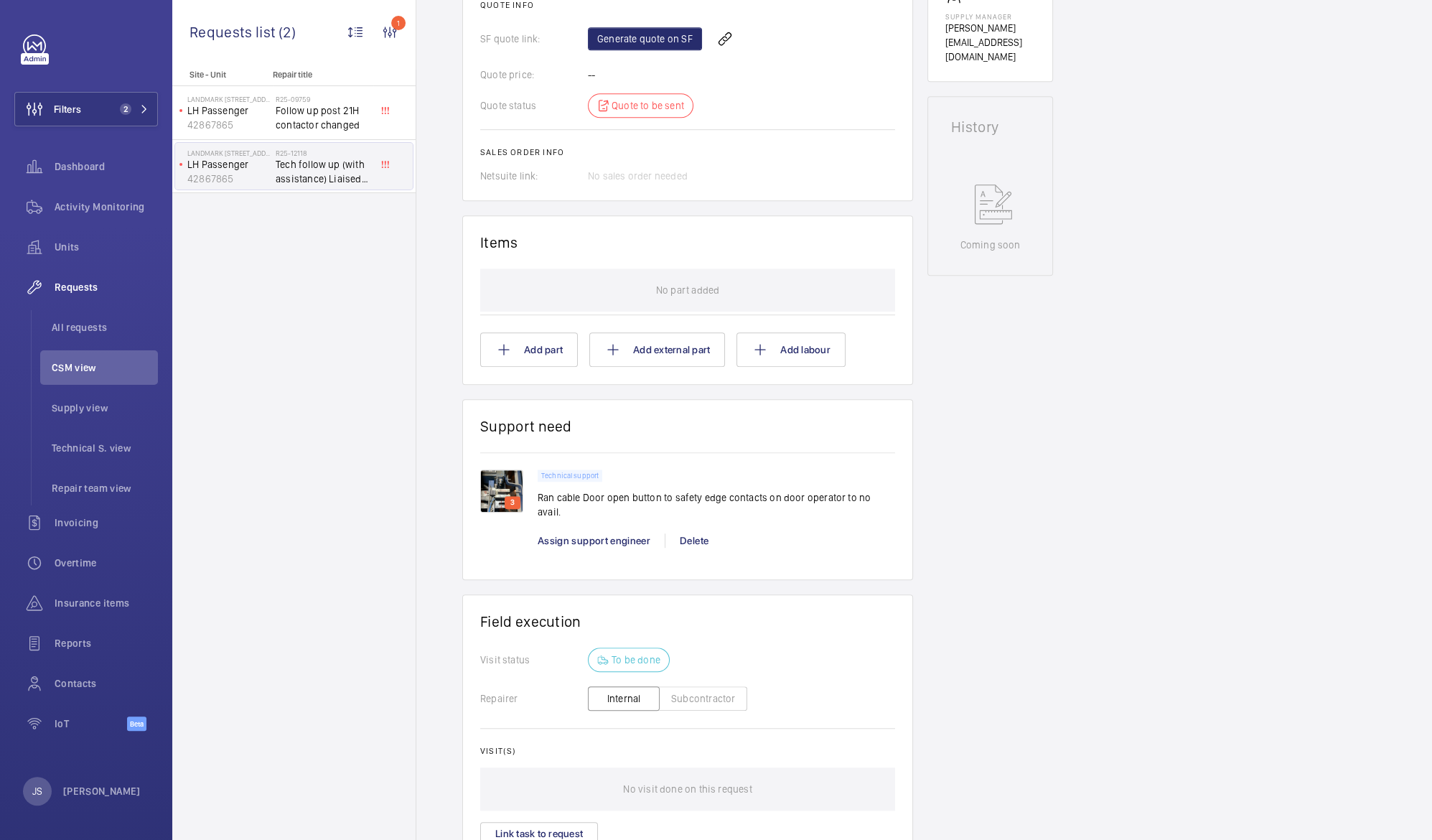
scroll to position [619, 0]
click at [511, 500] on p "3" at bounding box center [512, 499] width 10 height 13
click at [500, 482] on img at bounding box center [502, 488] width 43 height 43
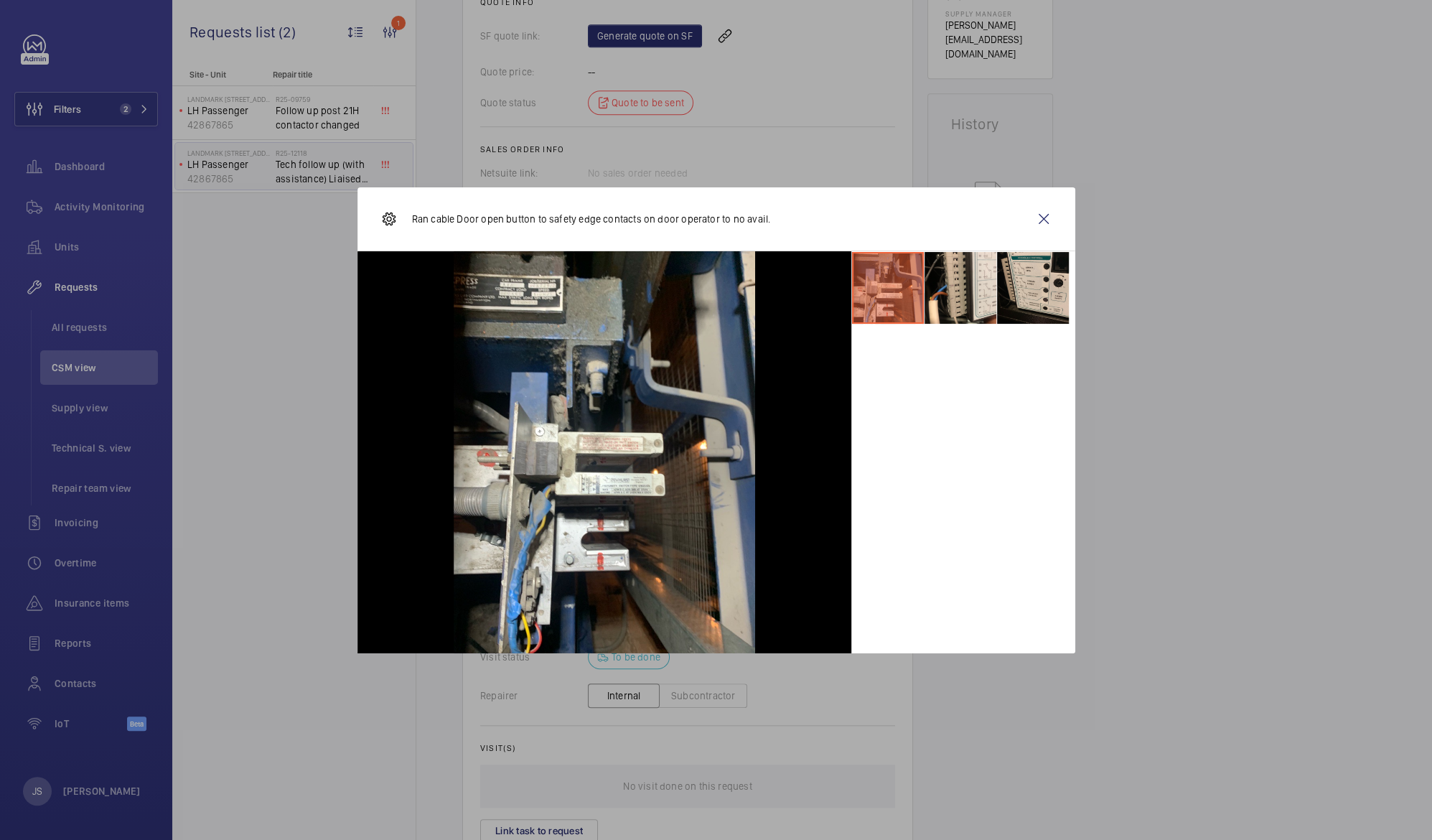
click at [500, 482] on div at bounding box center [604, 451] width 494 height 402
click at [976, 290] on li at bounding box center [960, 287] width 72 height 72
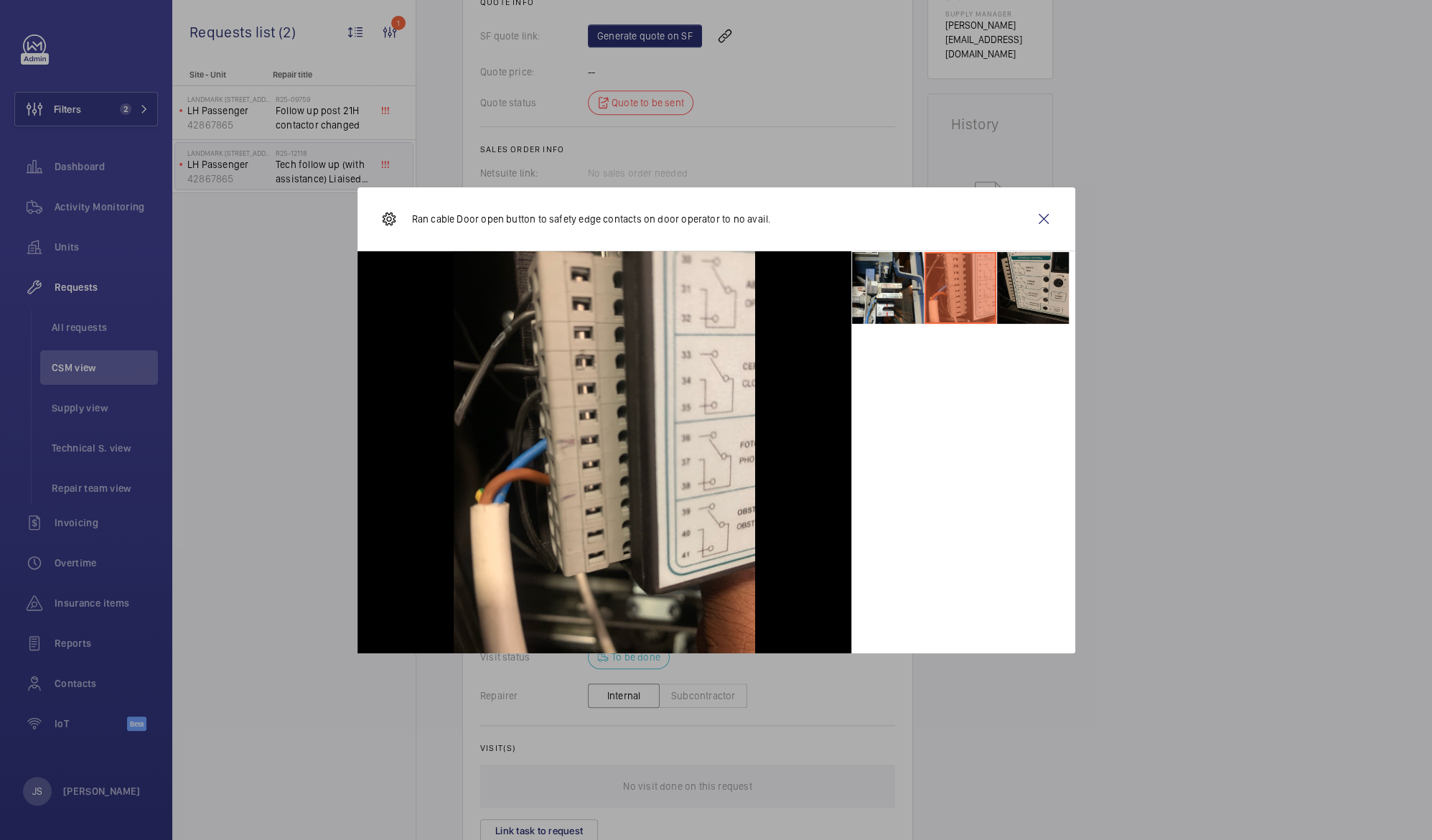
click at [1049, 283] on li at bounding box center [1033, 287] width 72 height 72
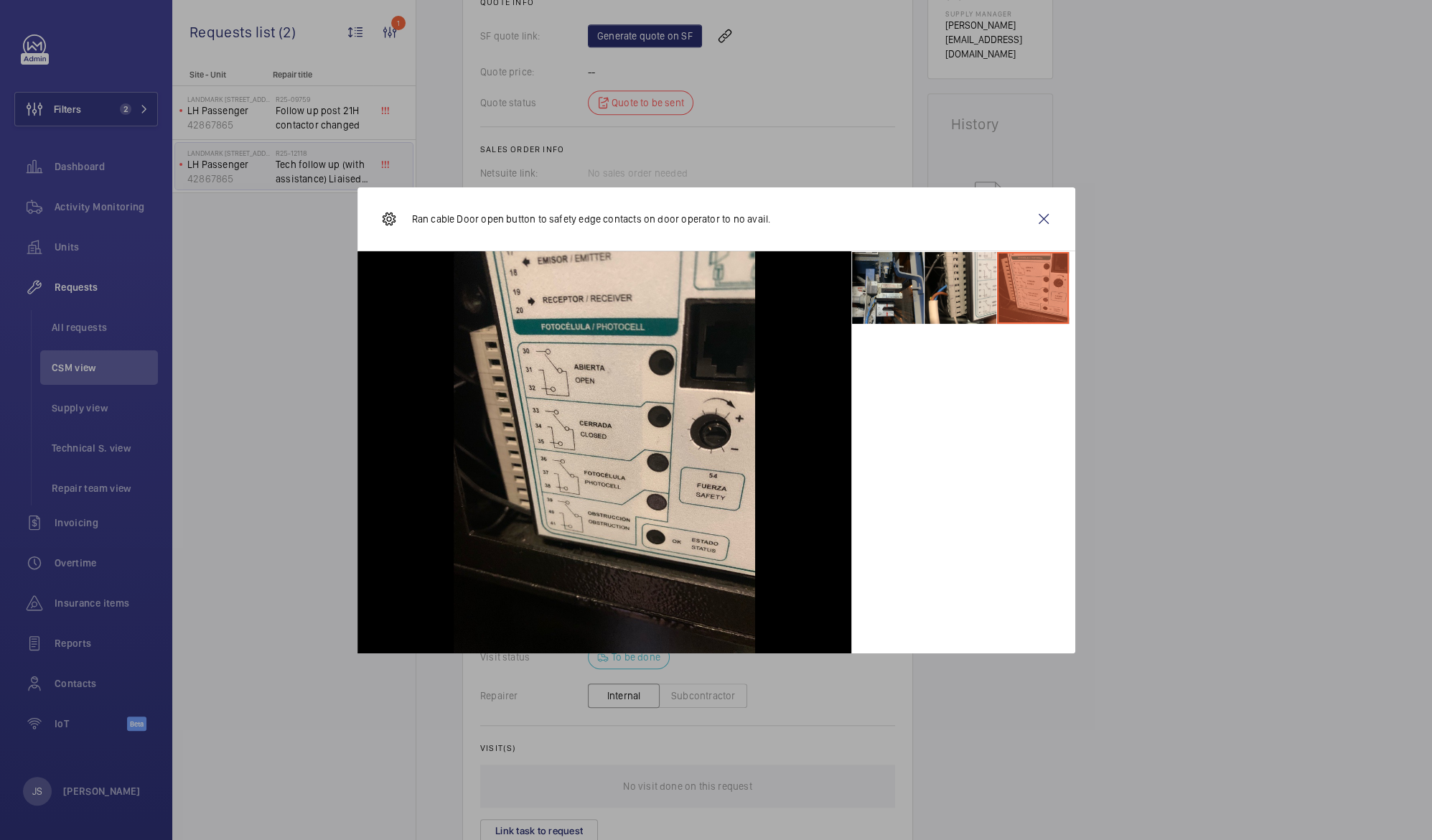
click at [881, 275] on li at bounding box center [887, 287] width 72 height 72
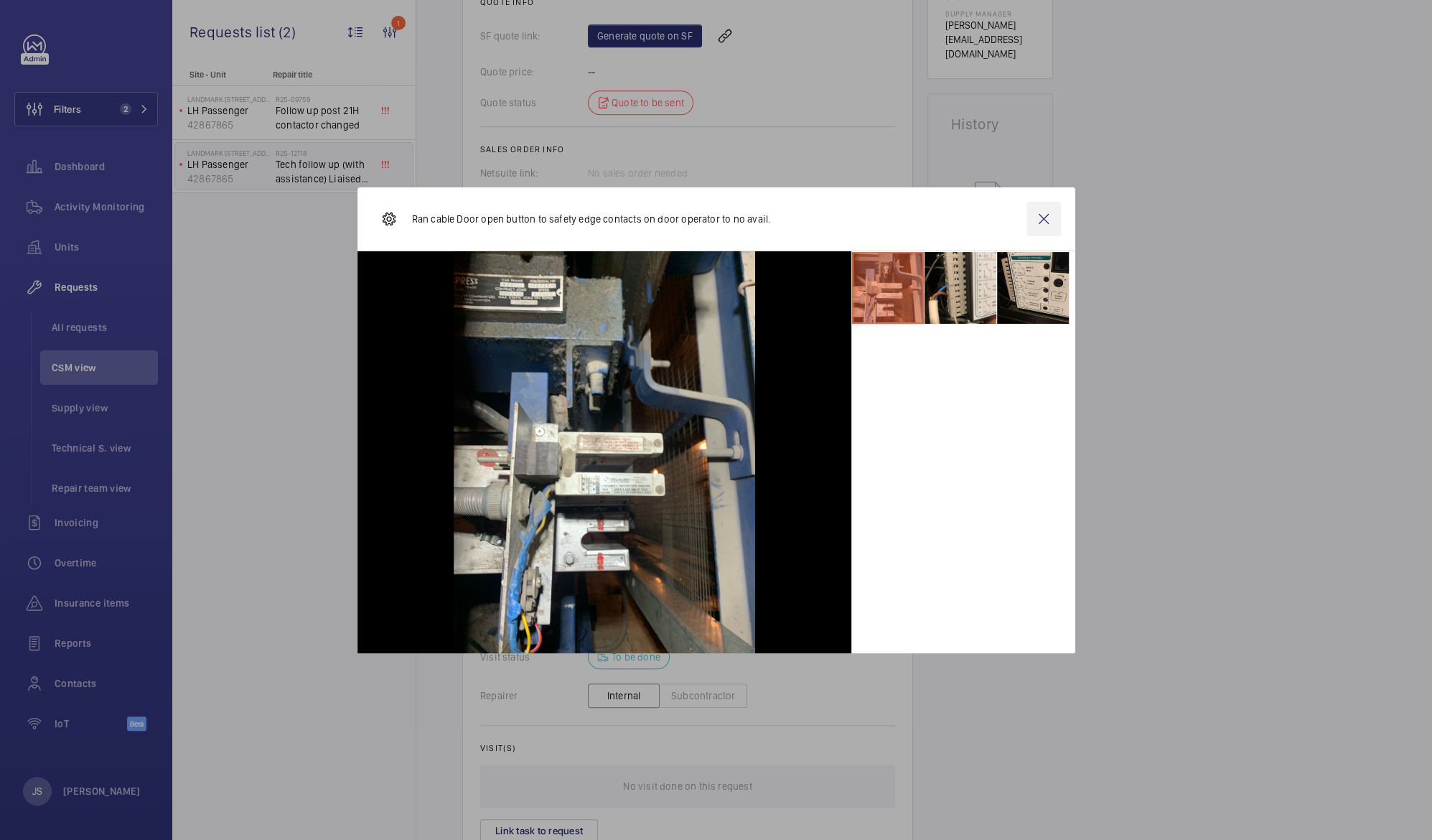
click at [1038, 221] on wm-front-icon-button at bounding box center [1043, 218] width 34 height 34
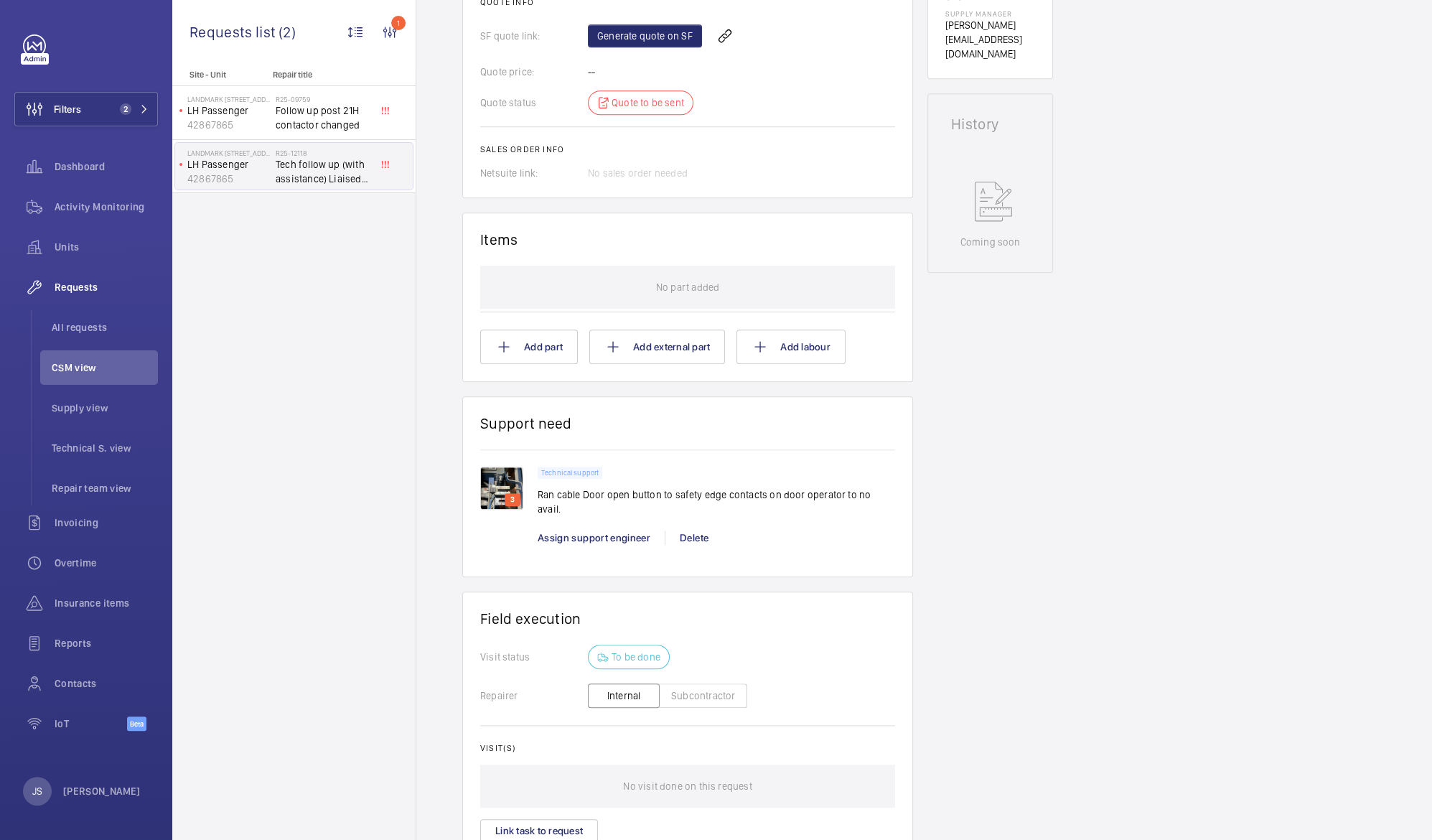
click at [286, 161] on span "Tech follow up (with assistance) Liaised with ST" at bounding box center [323, 171] width 94 height 29
click at [201, 161] on p "LH Passenger" at bounding box center [228, 164] width 83 height 15
click at [384, 167] on wm-front-bullet-point at bounding box center [389, 164] width 12 height 14
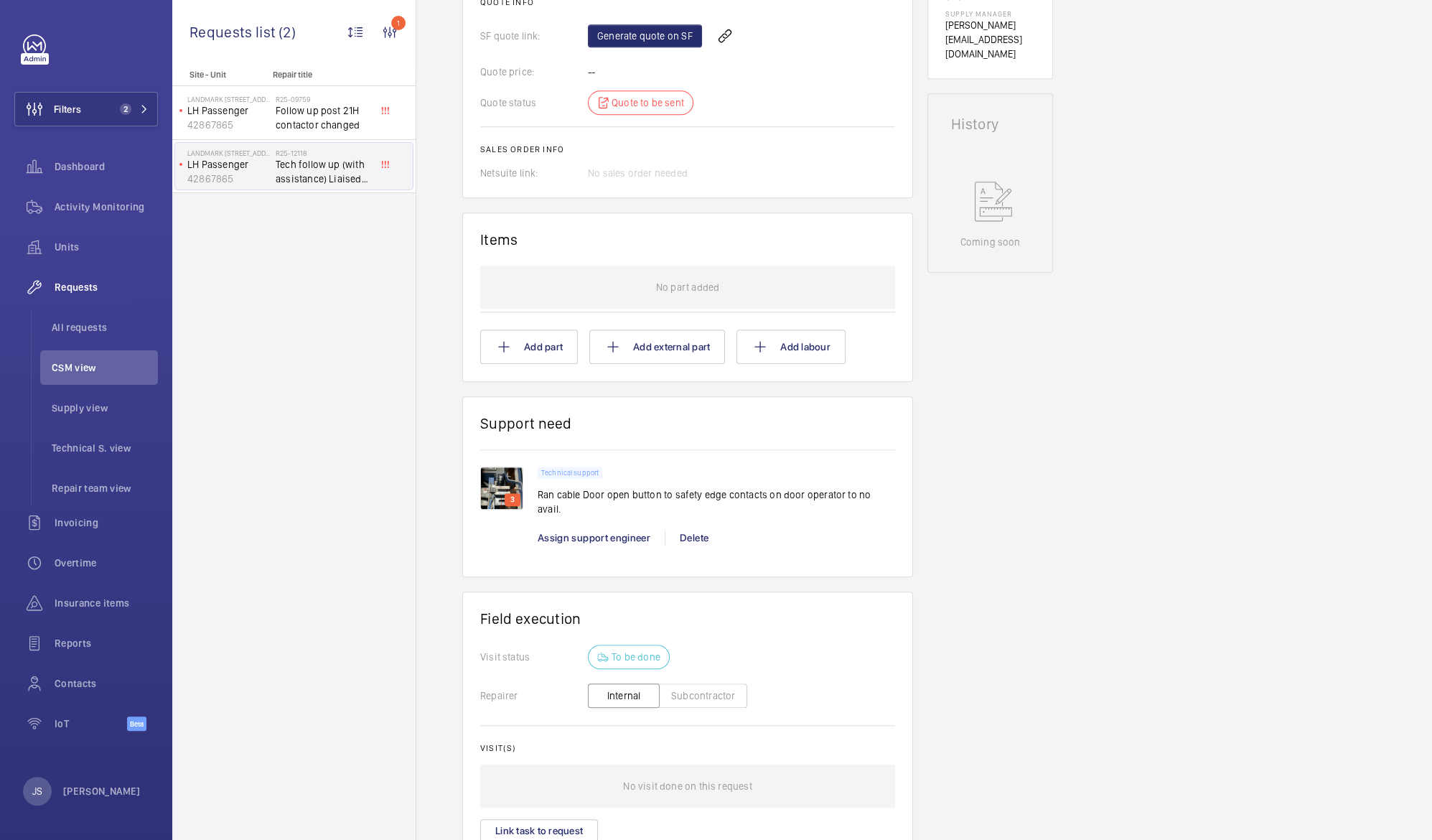
click at [277, 110] on span "Follow up post 21H contactor changed" at bounding box center [323, 117] width 94 height 29
click at [300, 181] on span "Tech follow up (with assistance) Liaised with ST" at bounding box center [323, 171] width 94 height 29
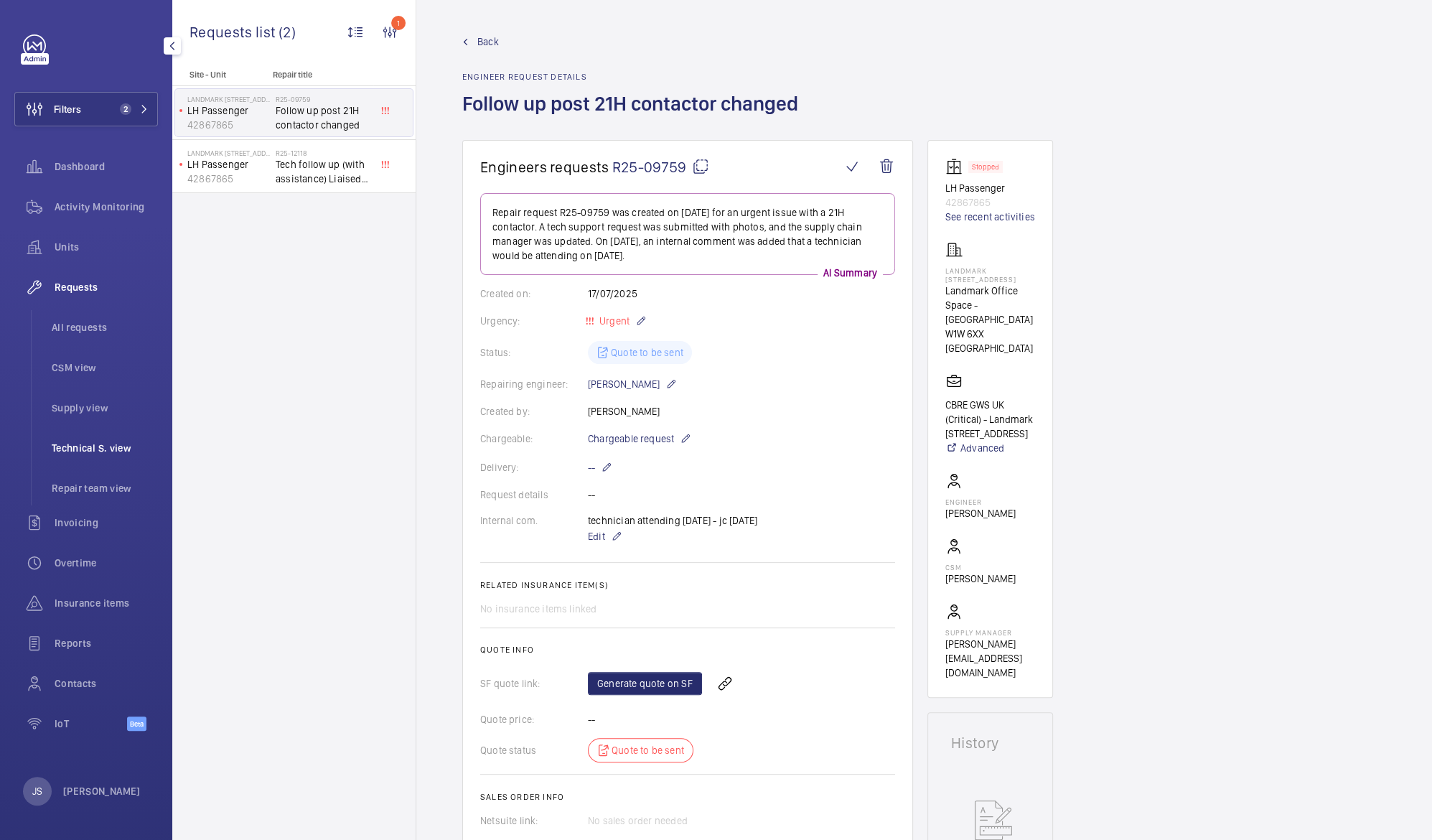
click at [87, 453] on span "Technical S. view" at bounding box center [105, 448] width 106 height 15
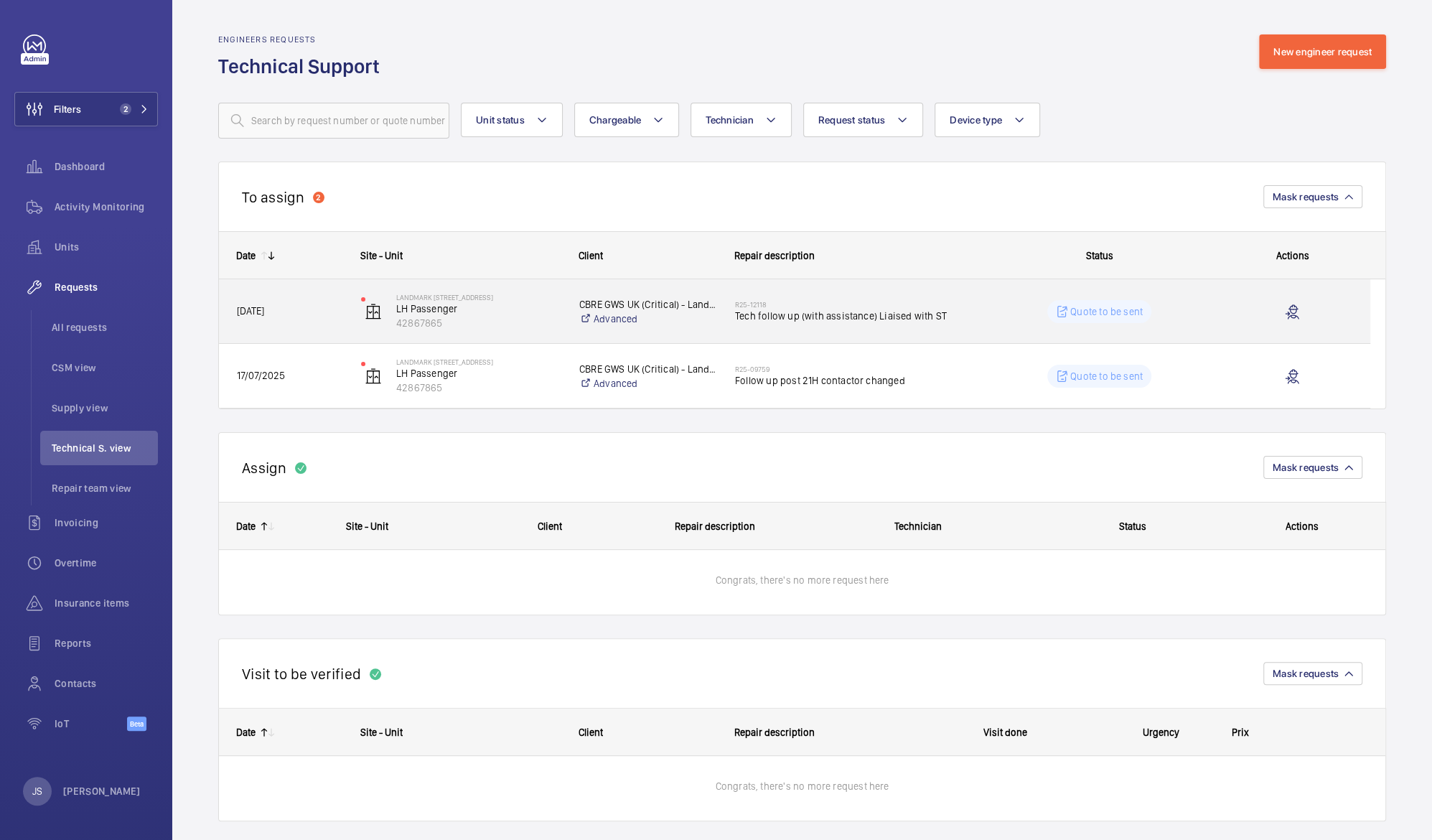
click at [770, 314] on span "Tech follow up (with assistance) Liaised with ST" at bounding box center [850, 316] width 230 height 15
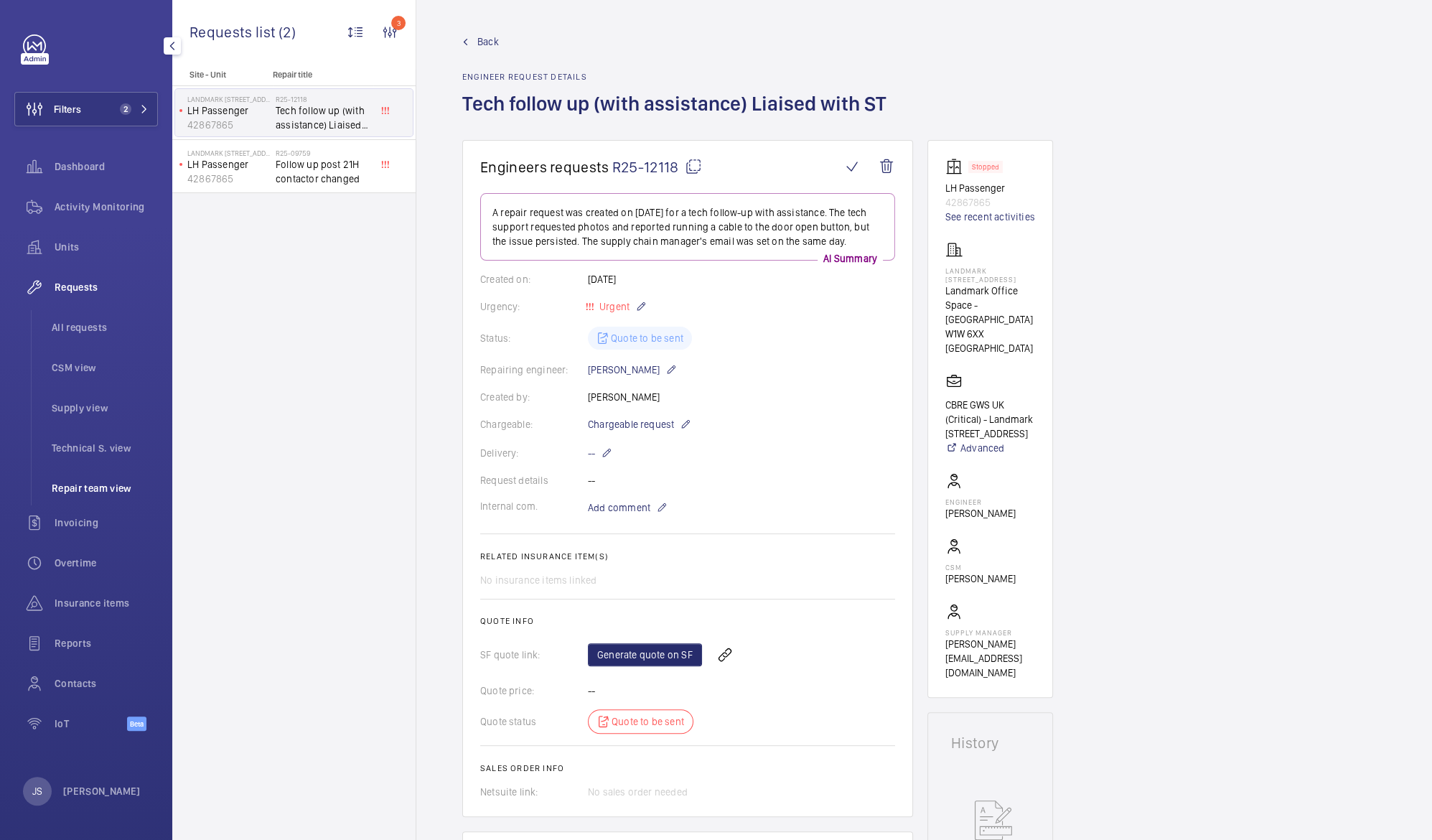
click at [84, 482] on span "Repair team view" at bounding box center [105, 488] width 106 height 15
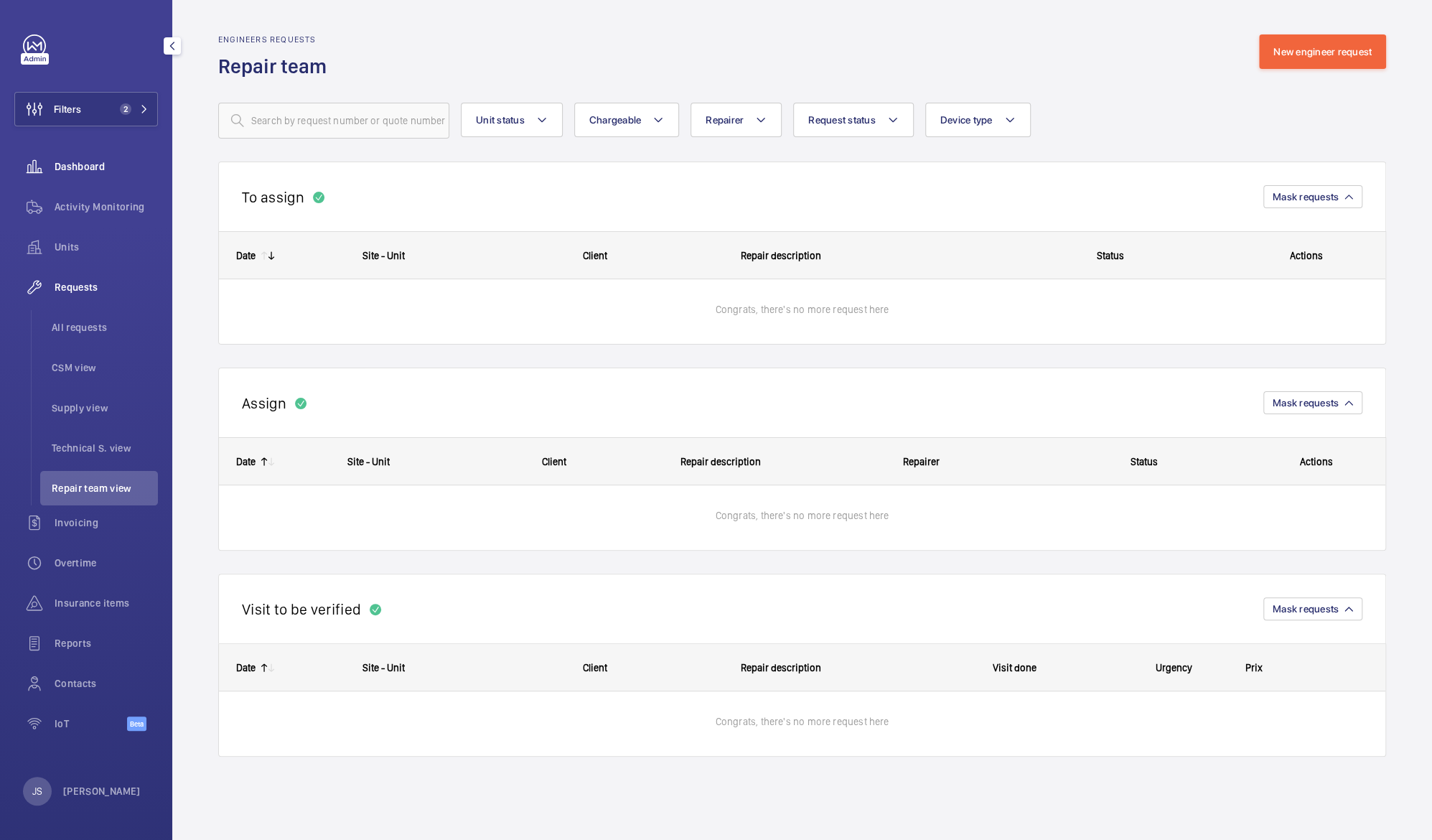
click at [68, 162] on span "Dashboard" at bounding box center [105, 166] width 103 height 15
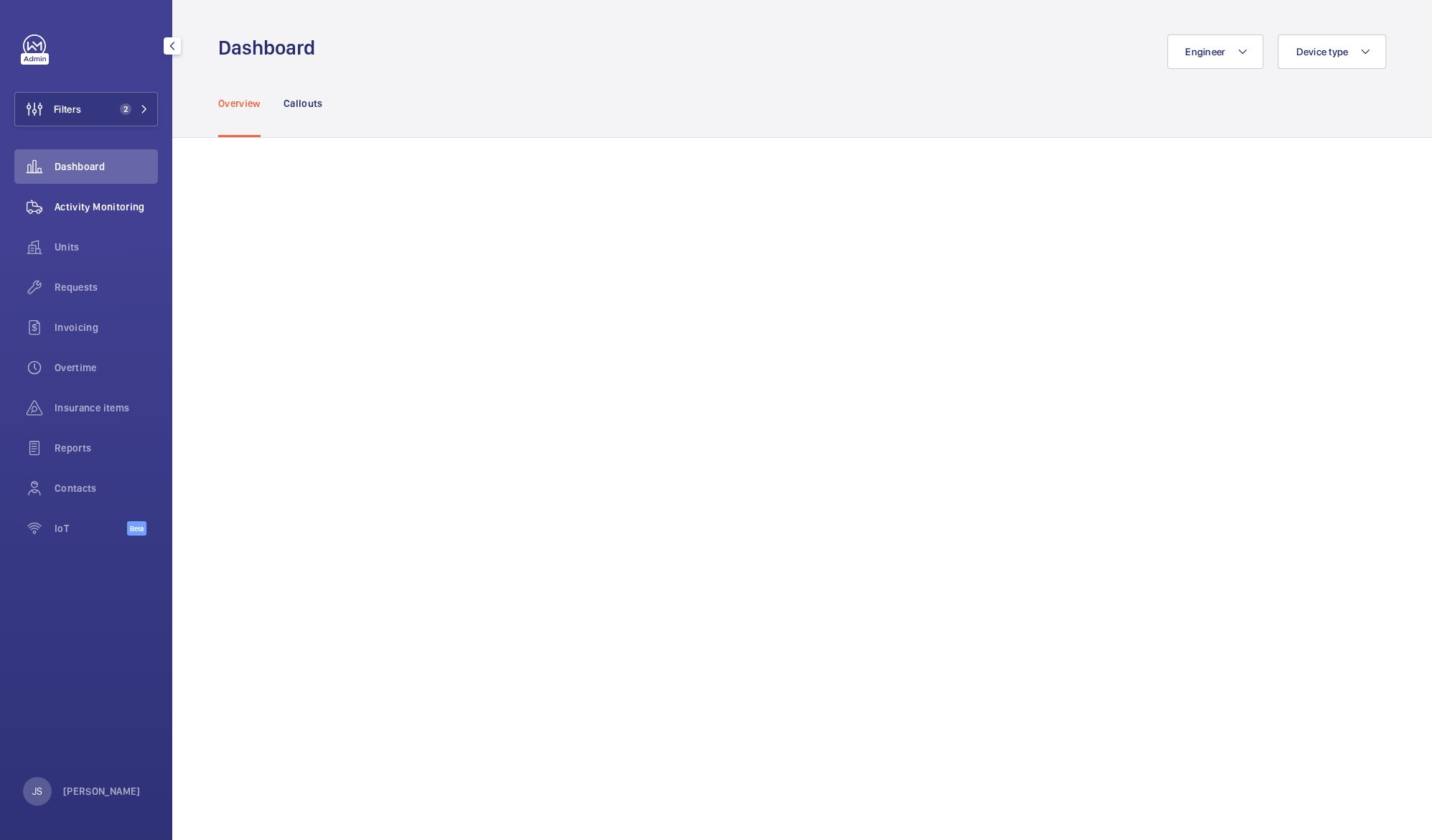
click at [81, 202] on span "Activity Monitoring" at bounding box center [105, 207] width 103 height 15
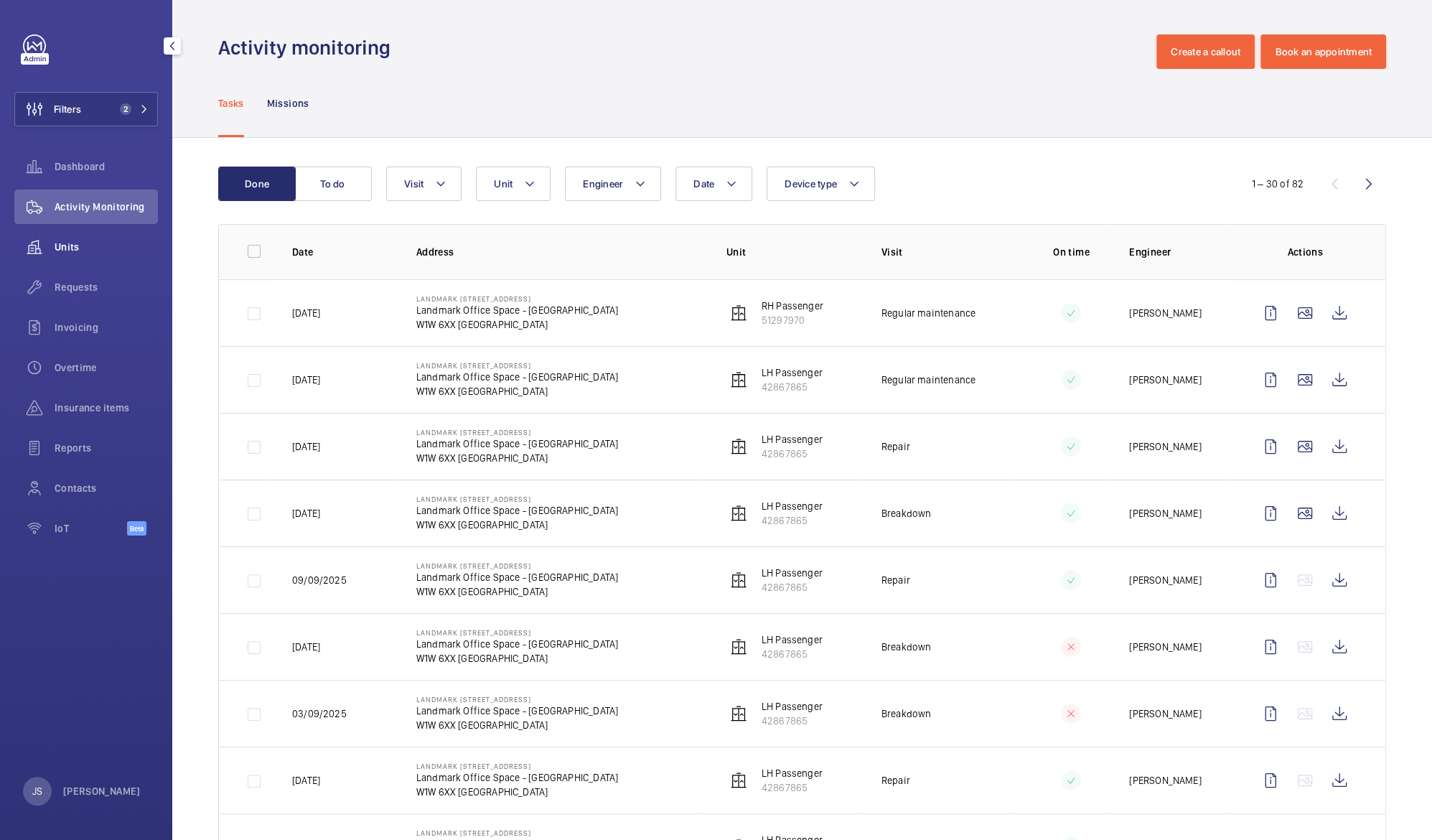
click at [68, 243] on span "Units" at bounding box center [105, 247] width 103 height 15
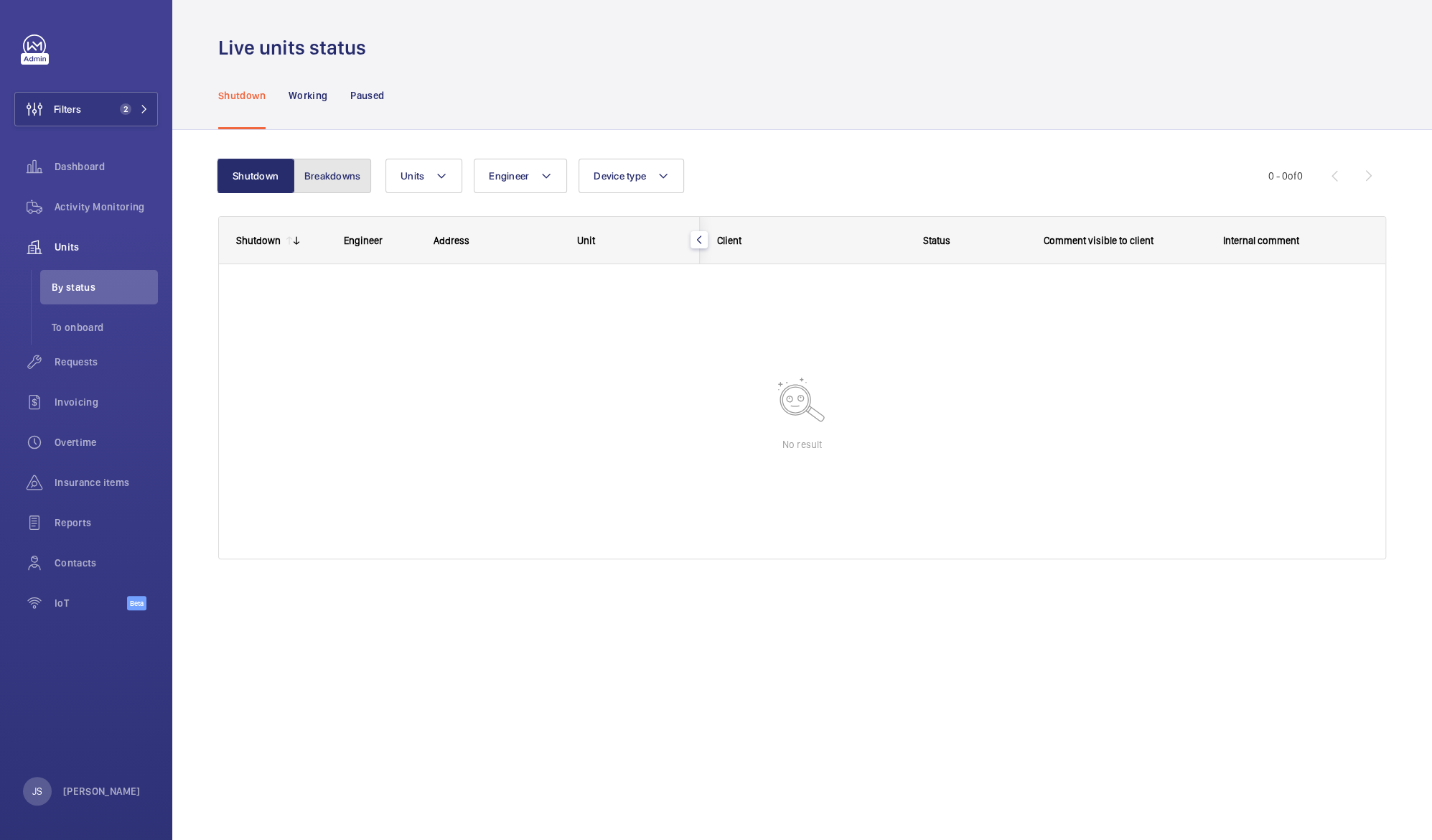
click at [332, 172] on button "Breakdowns" at bounding box center [331, 175] width 78 height 34
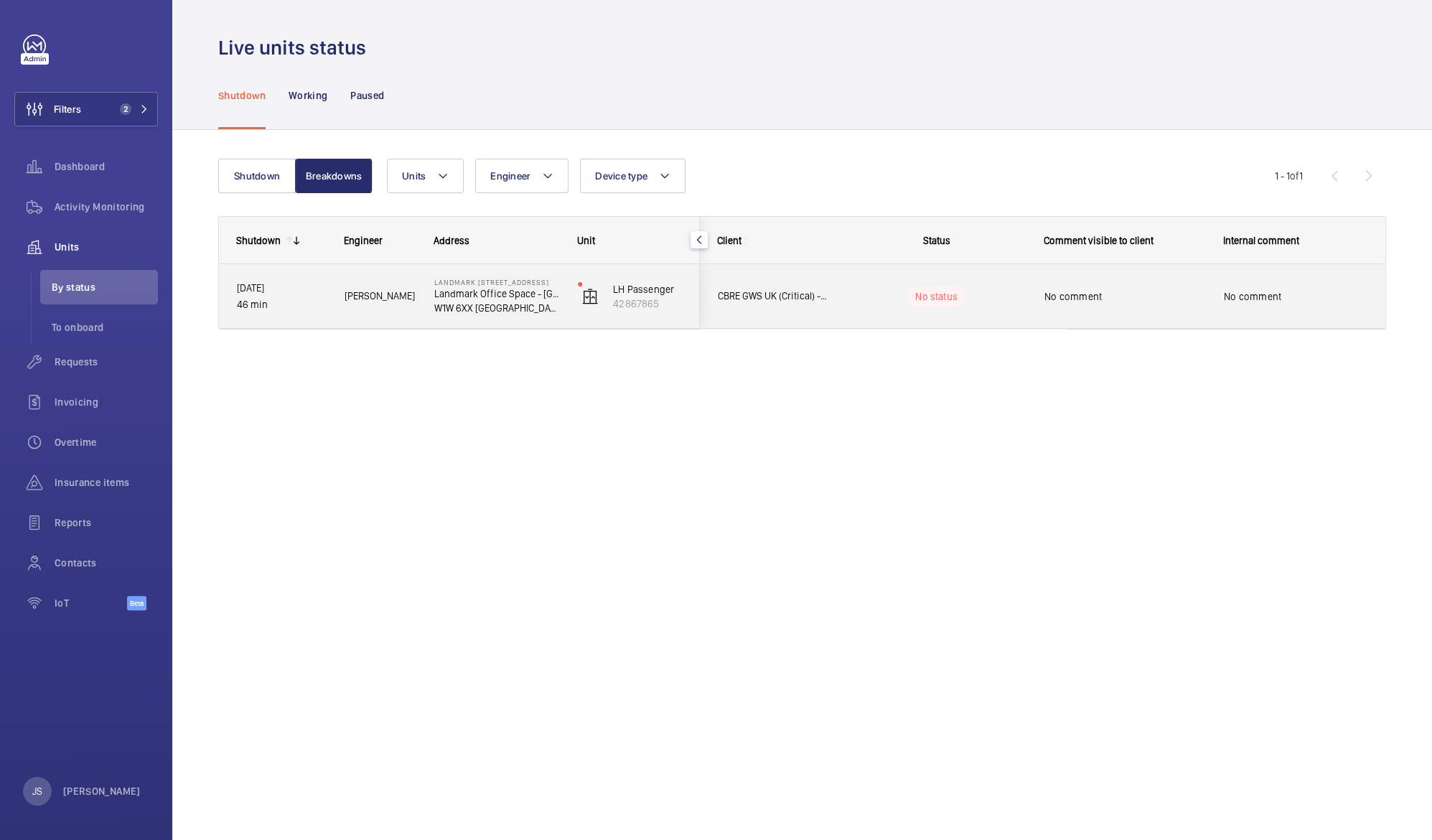
click at [1078, 299] on span "No comment" at bounding box center [1124, 296] width 160 height 15
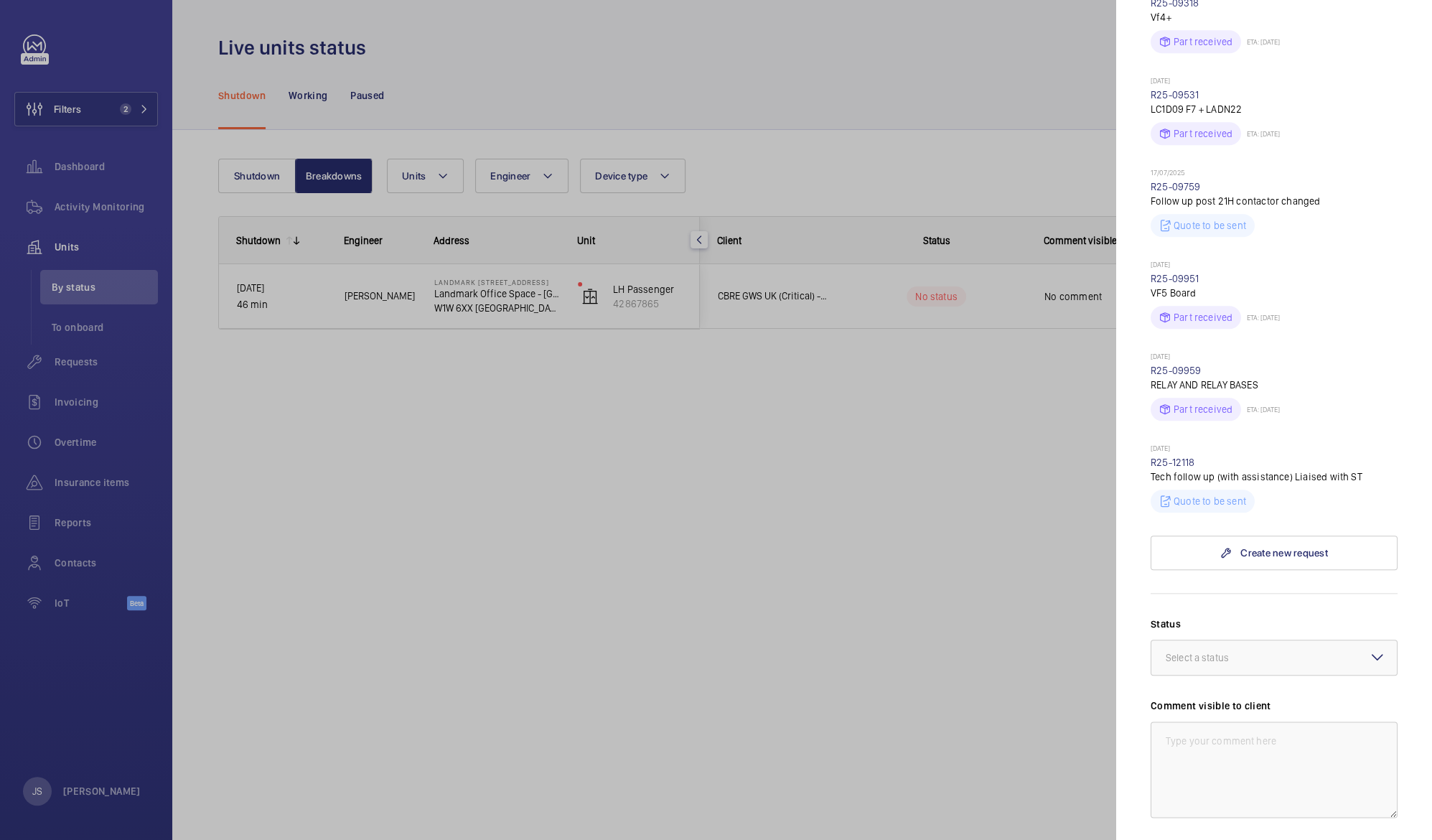
scroll to position [930, 0]
click at [1191, 466] on p "Tech follow up (with assistance) Liaised with ST" at bounding box center [1274, 473] width 247 height 15
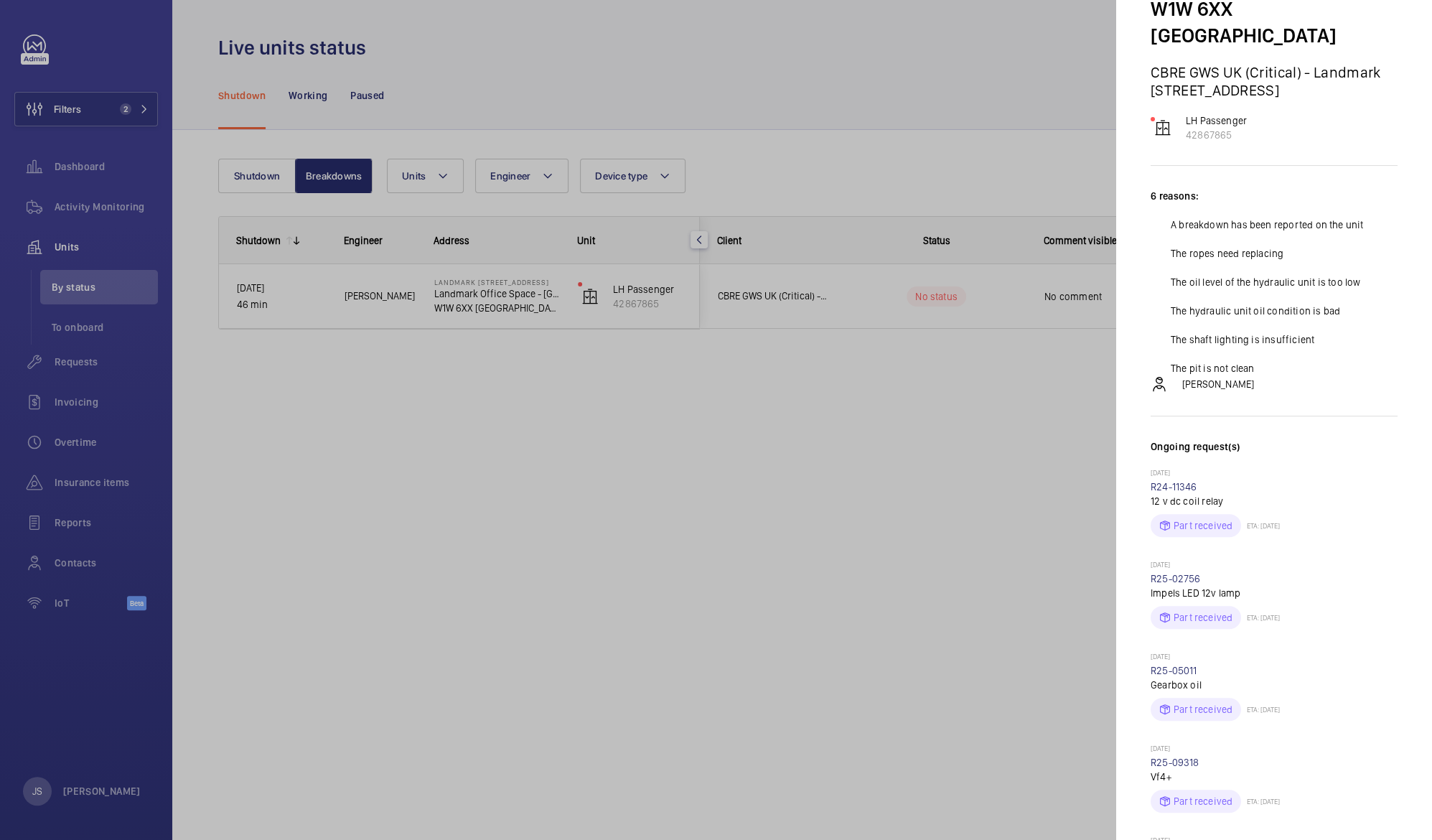
scroll to position [0, 0]
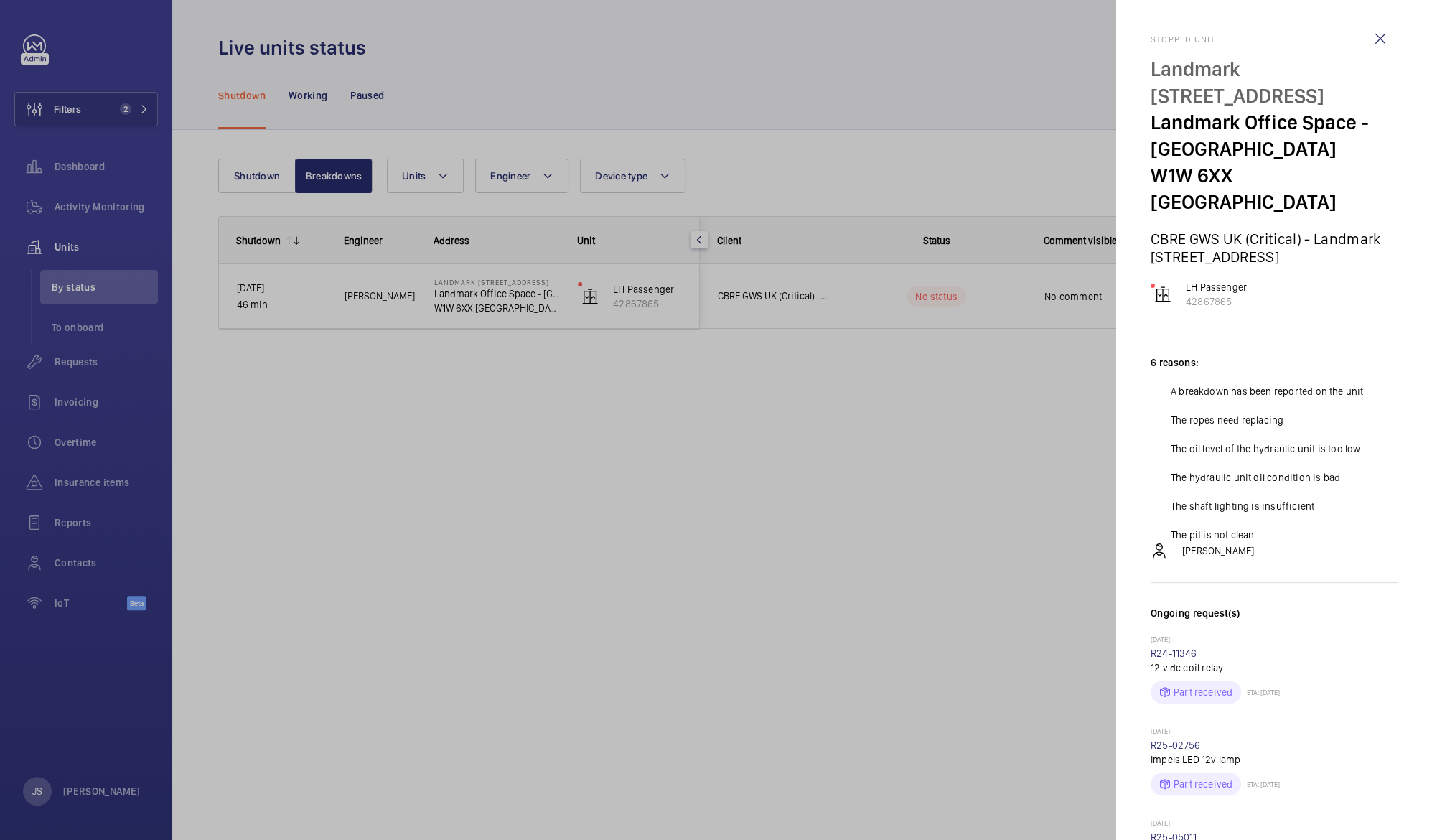
click at [490, 304] on div at bounding box center [716, 420] width 1432 height 840
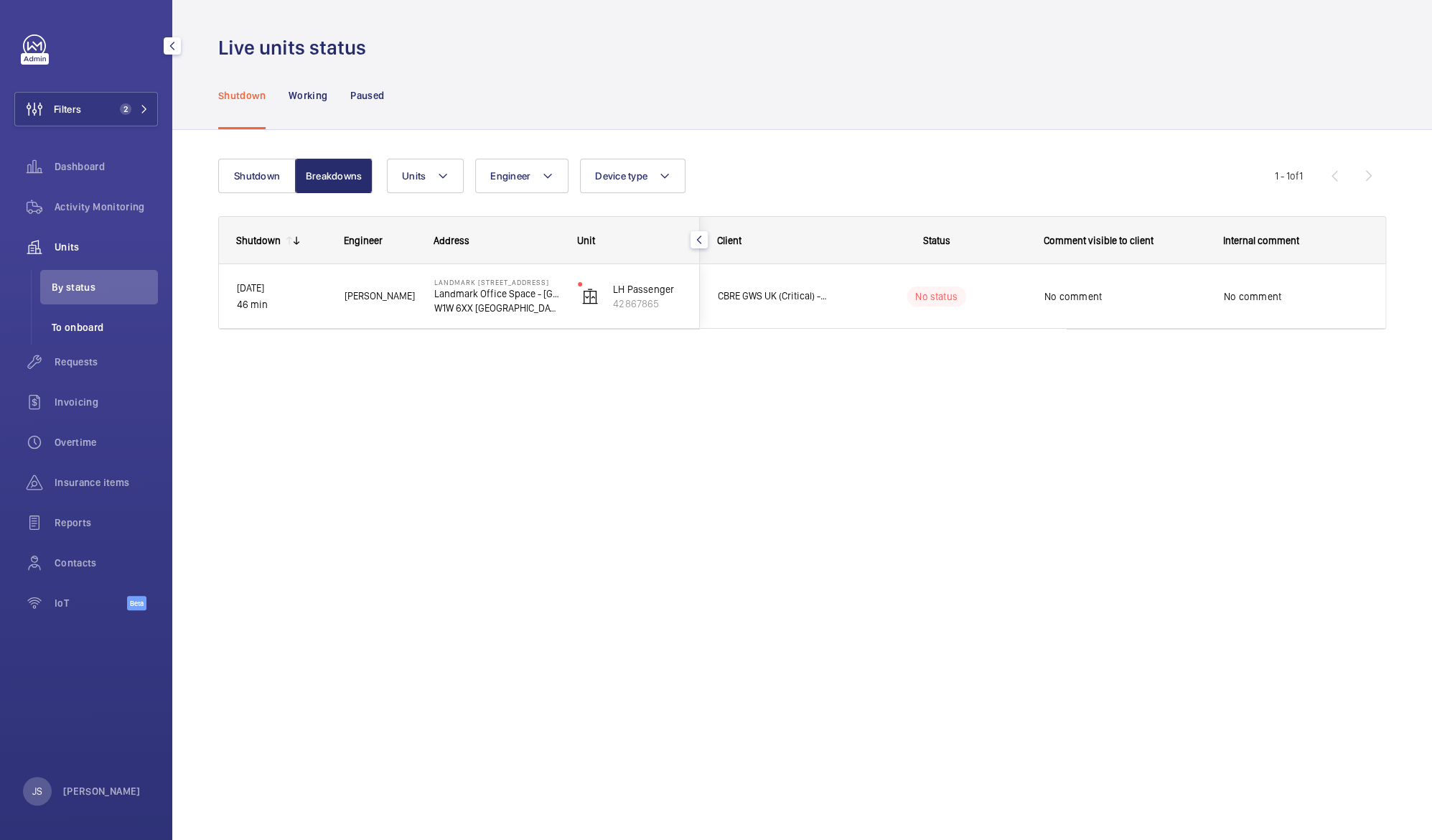
click at [71, 330] on span "To onboard" at bounding box center [105, 327] width 106 height 15
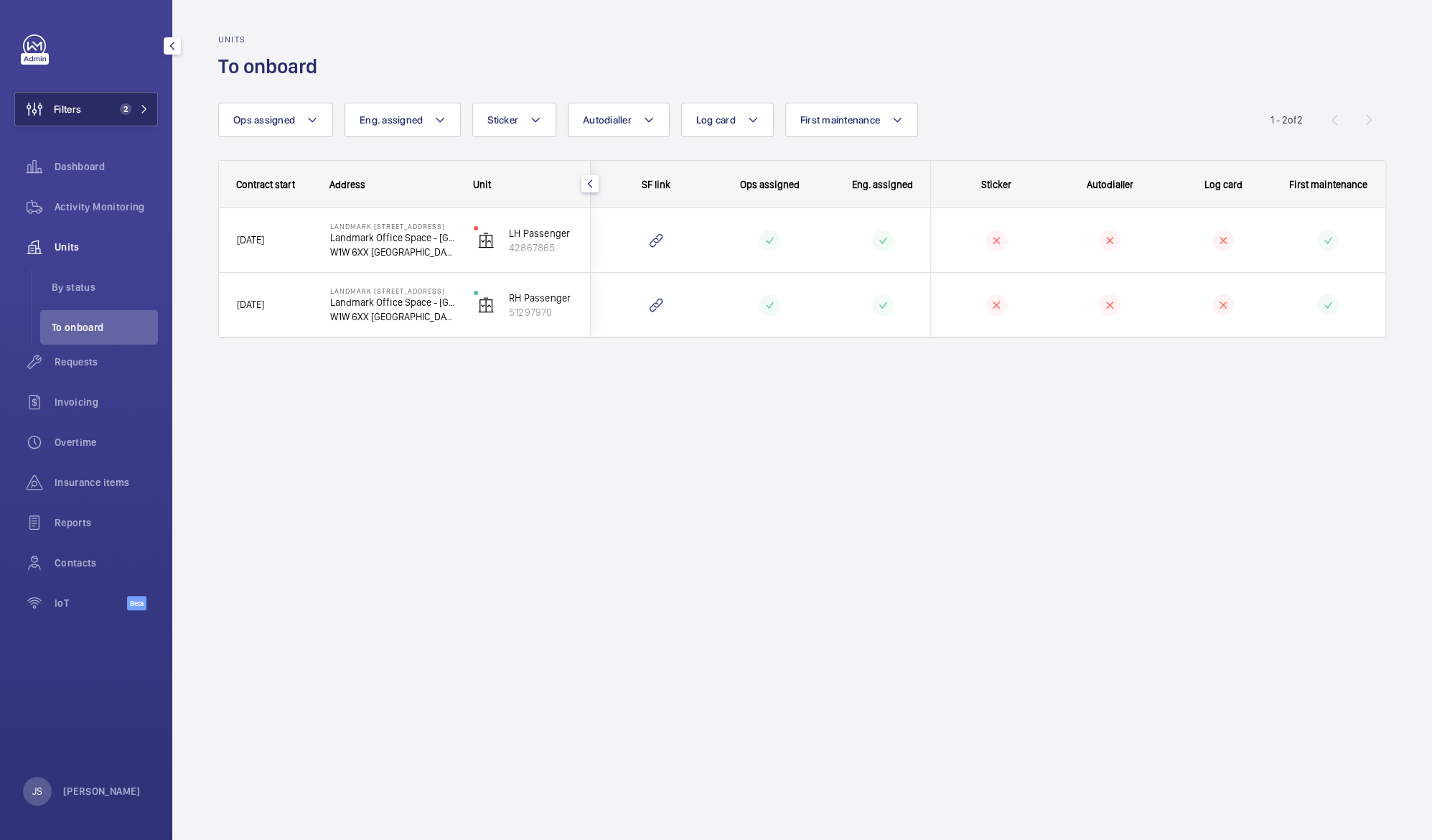
click at [79, 113] on span "Filters" at bounding box center [68, 109] width 28 height 15
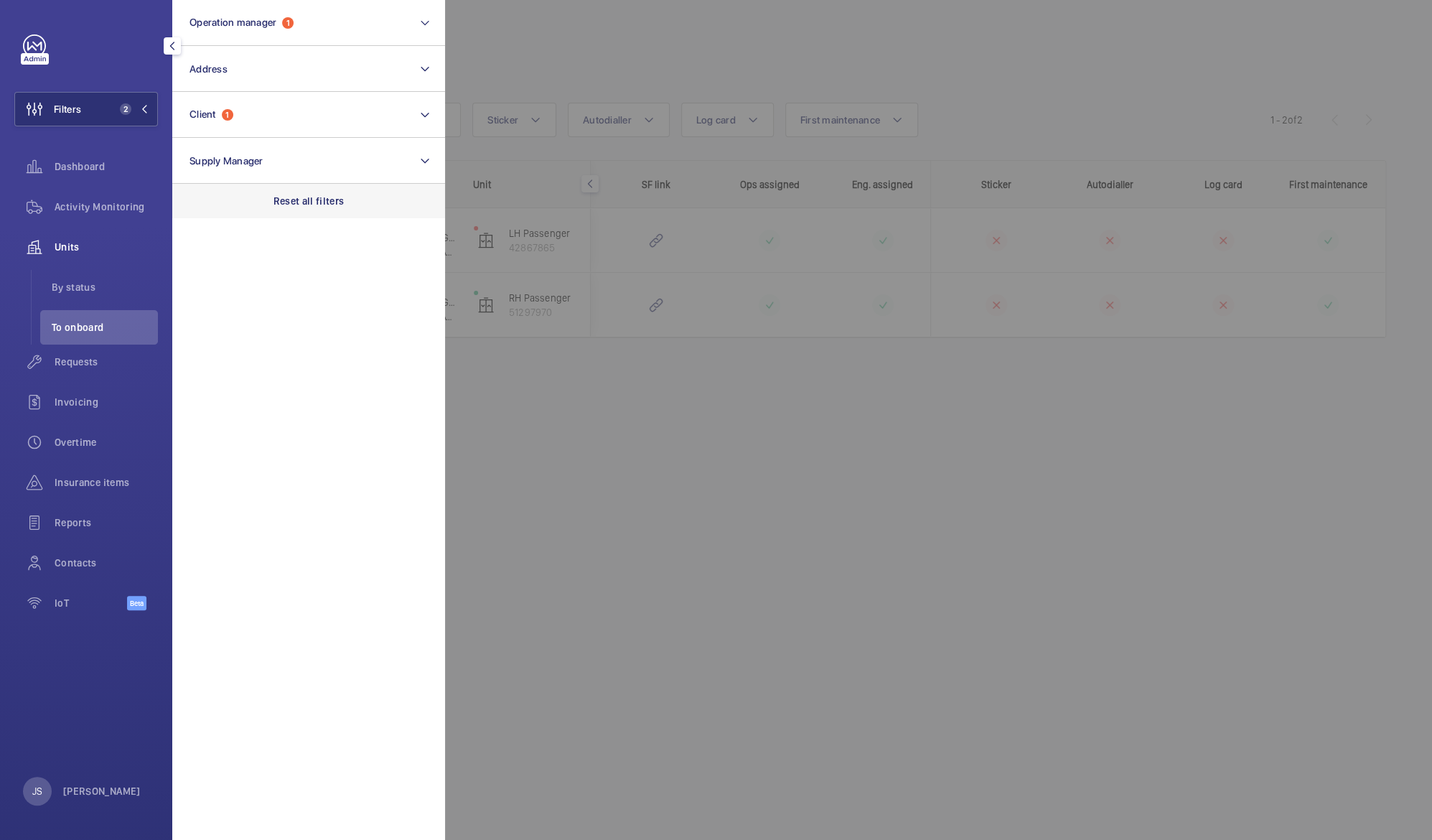
click at [277, 202] on p "Reset all filters" at bounding box center [309, 201] width 71 height 15
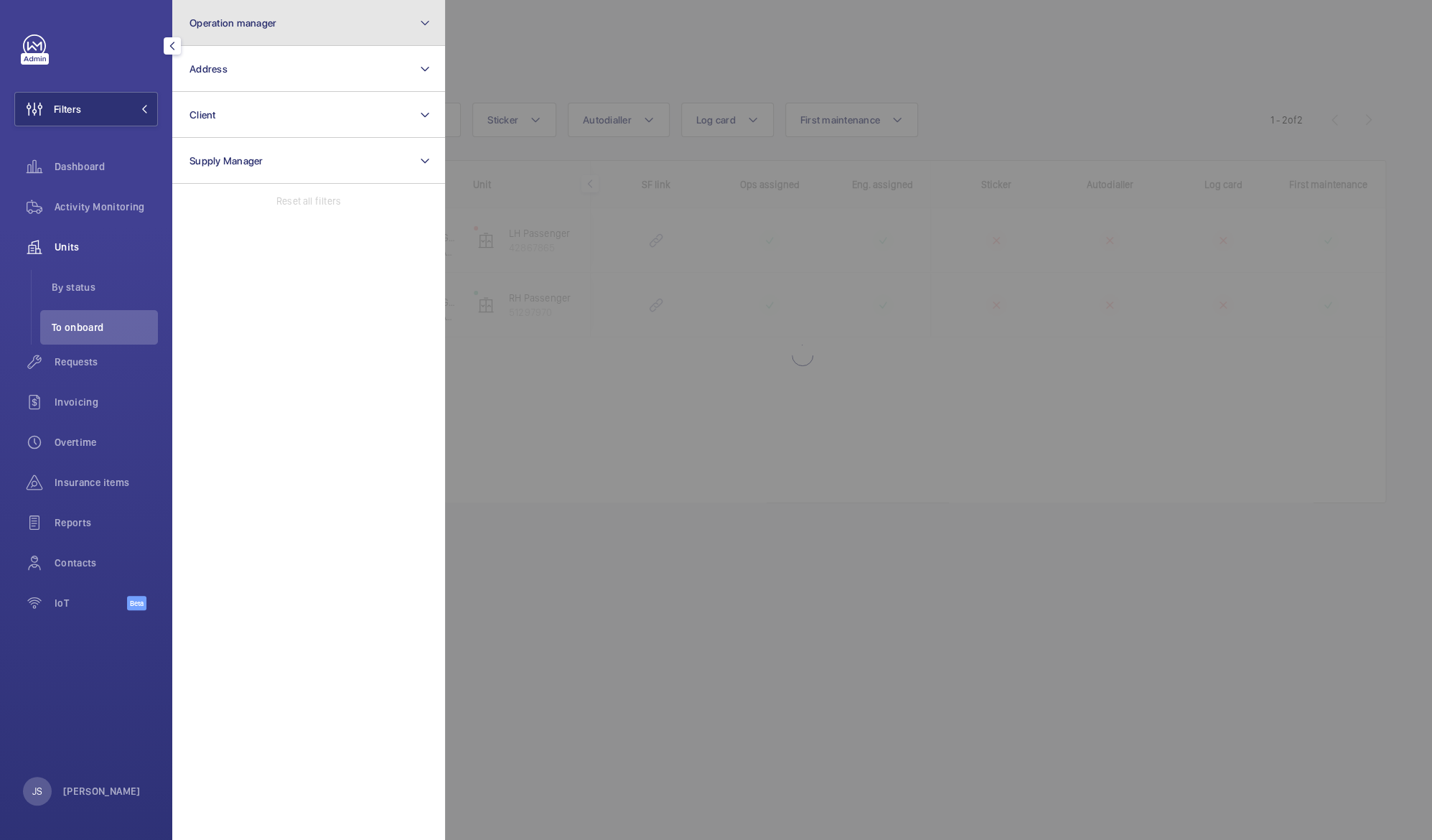
click at [202, 30] on button "Operation manager" at bounding box center [308, 23] width 272 height 46
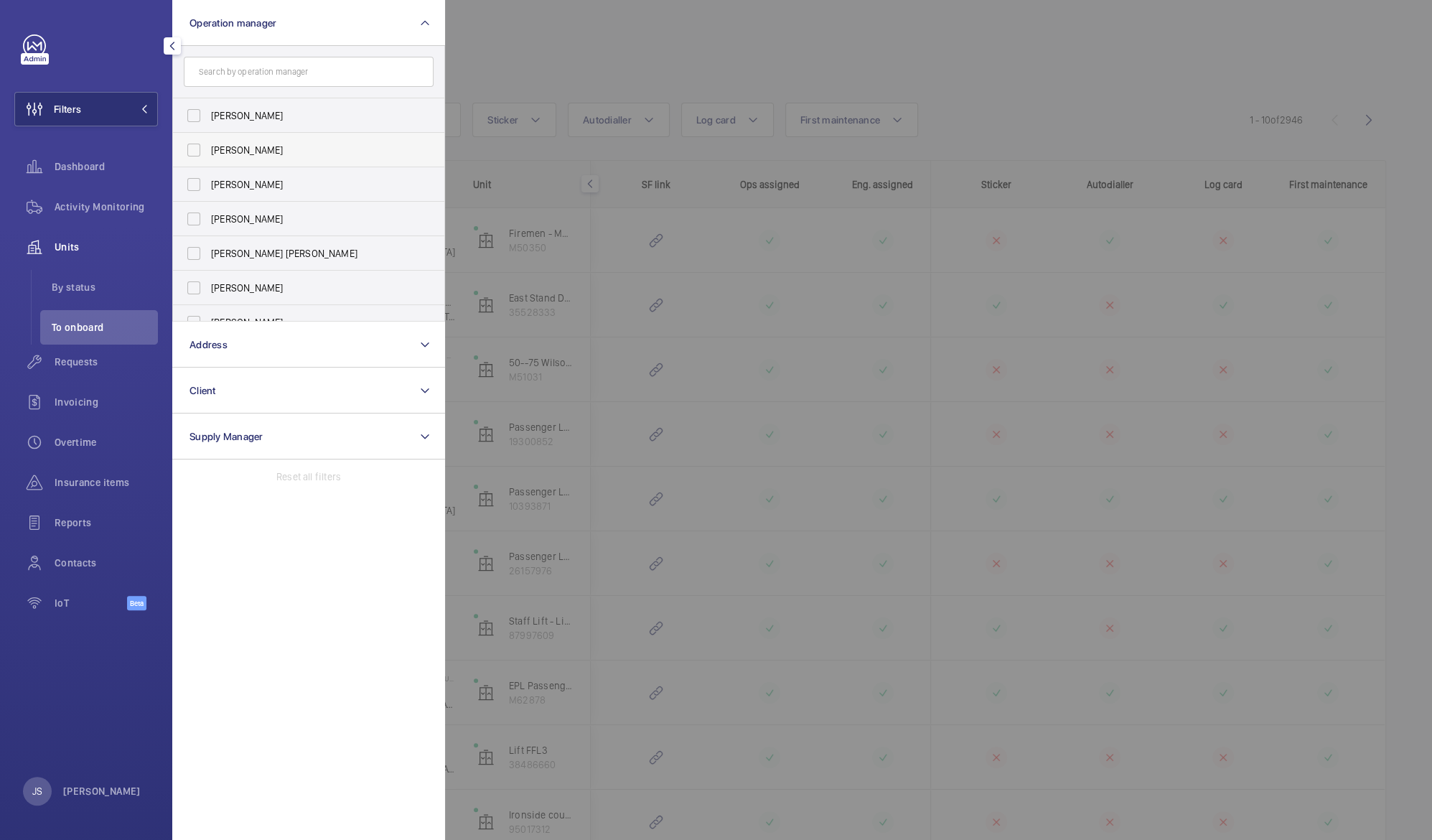
click at [220, 151] on span "[PERSON_NAME]" at bounding box center [310, 150] width 198 height 15
click at [209, 151] on input "[PERSON_NAME]" at bounding box center [193, 150] width 29 height 29
checkbox input "true"
click at [579, 55] on div at bounding box center [1161, 420] width 1432 height 840
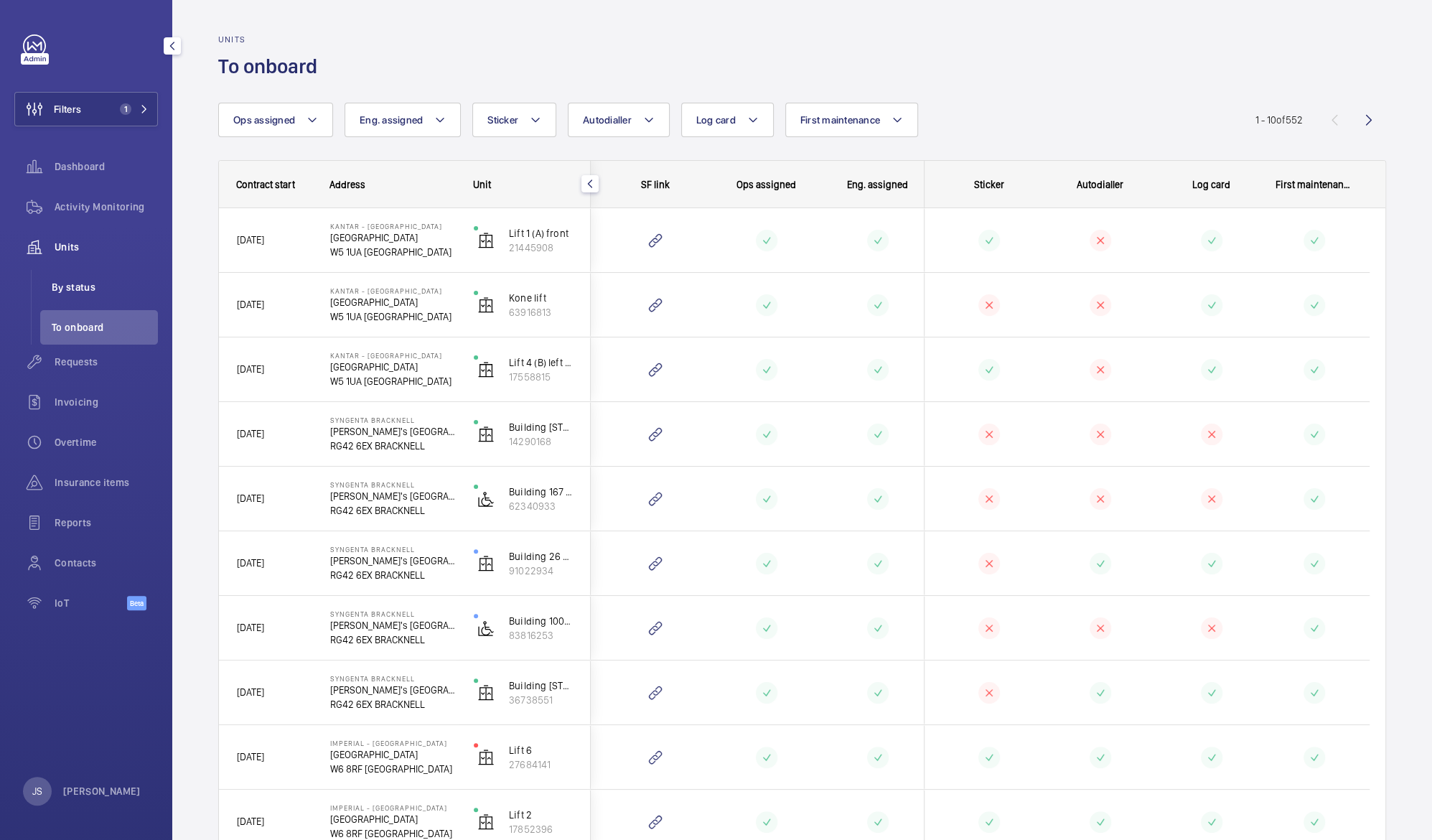
click at [92, 277] on li "By status" at bounding box center [99, 286] width 118 height 34
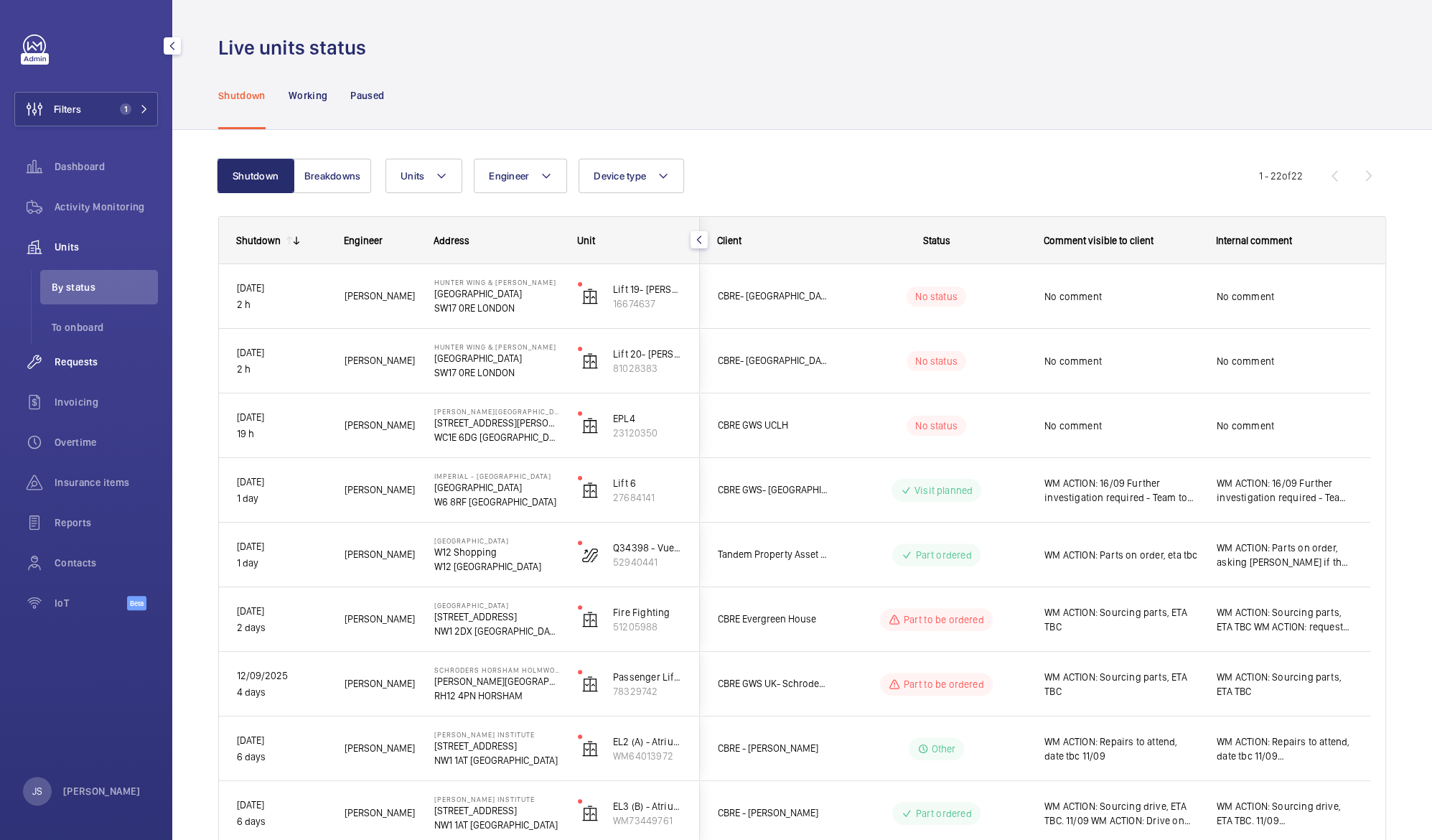
click at [79, 358] on span "Requests" at bounding box center [105, 361] width 103 height 15
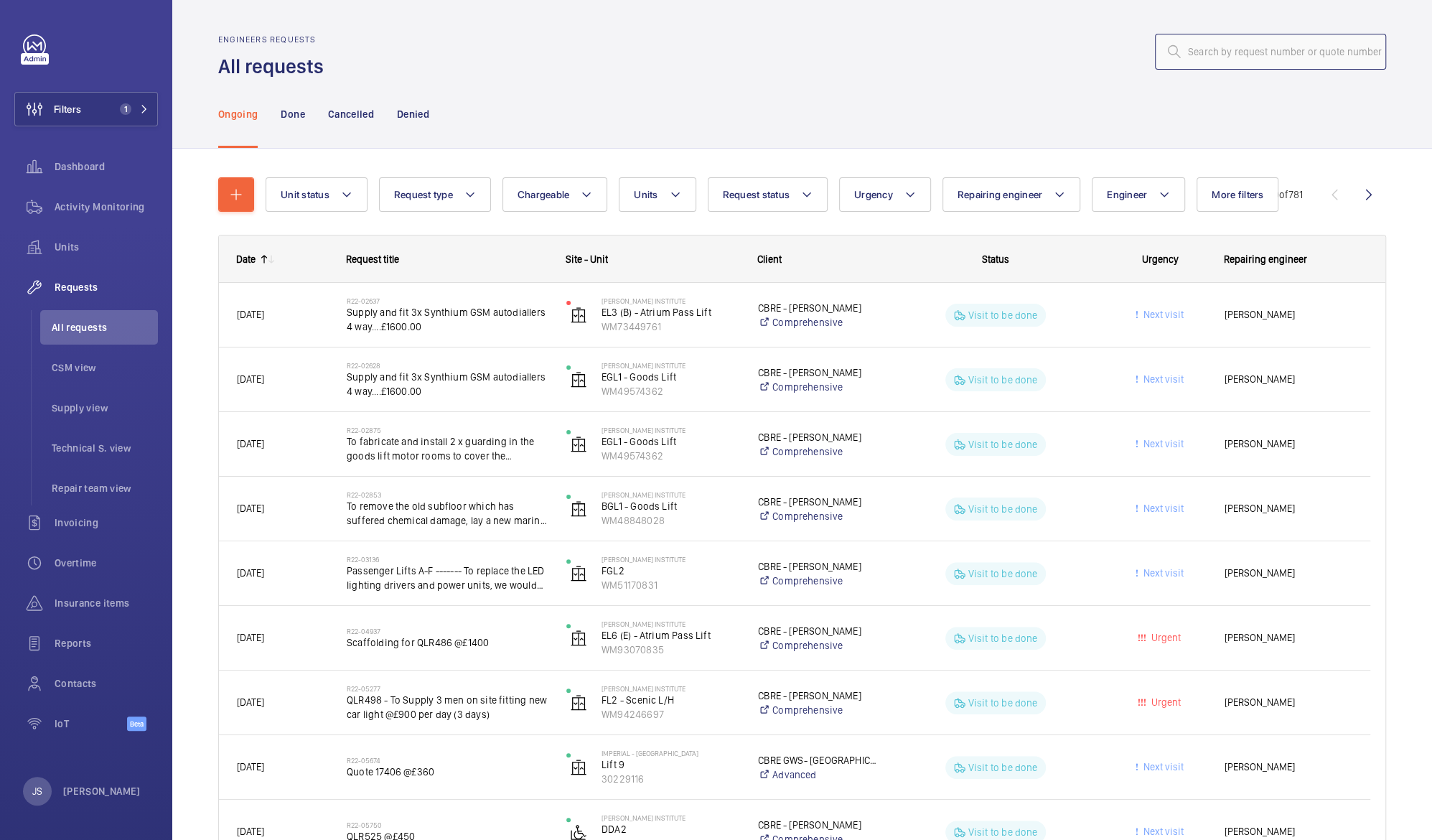
click at [1203, 54] on input "text" at bounding box center [1270, 51] width 231 height 35
paste input "R25-10975"
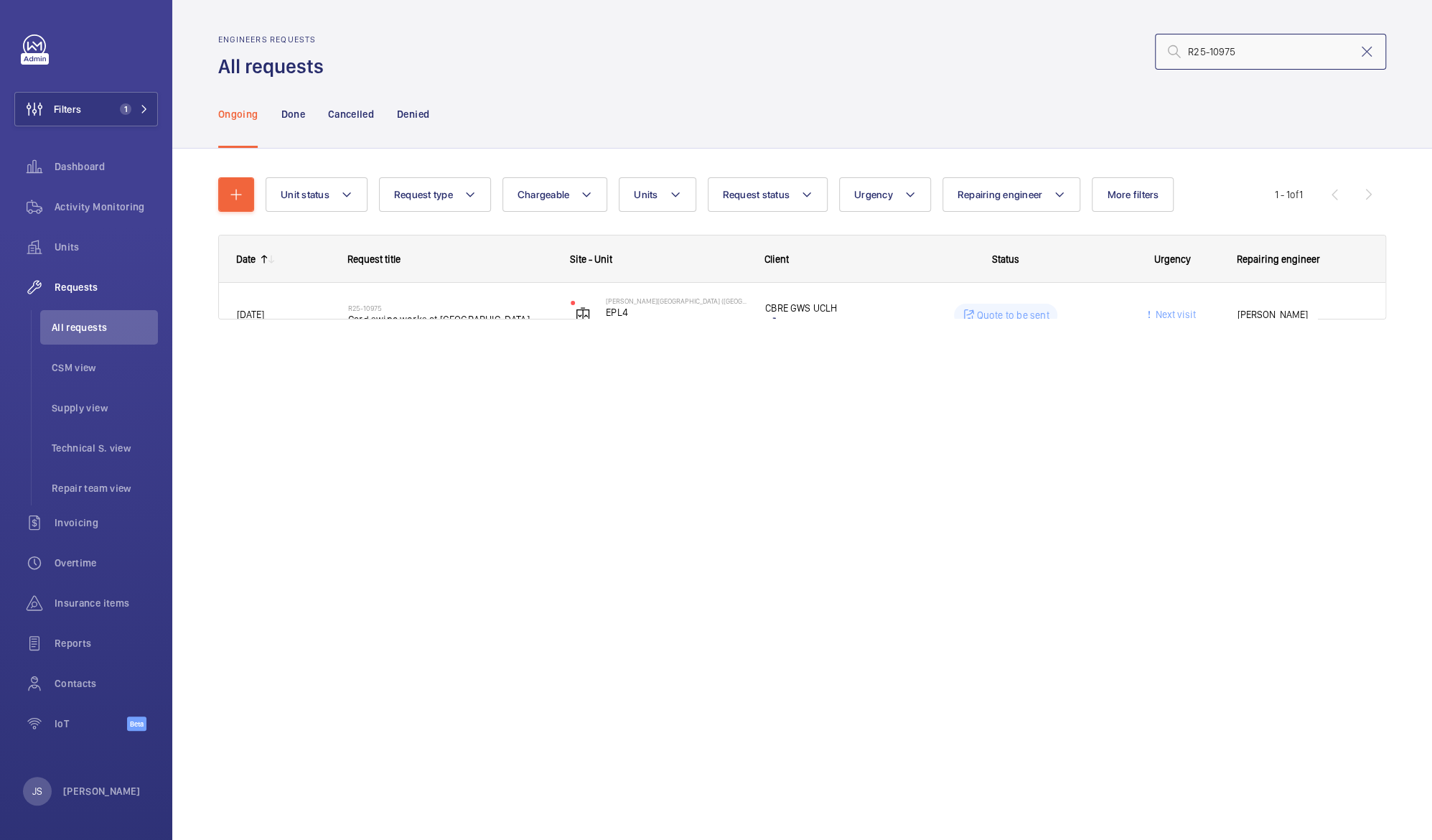
type input "R25-10975"
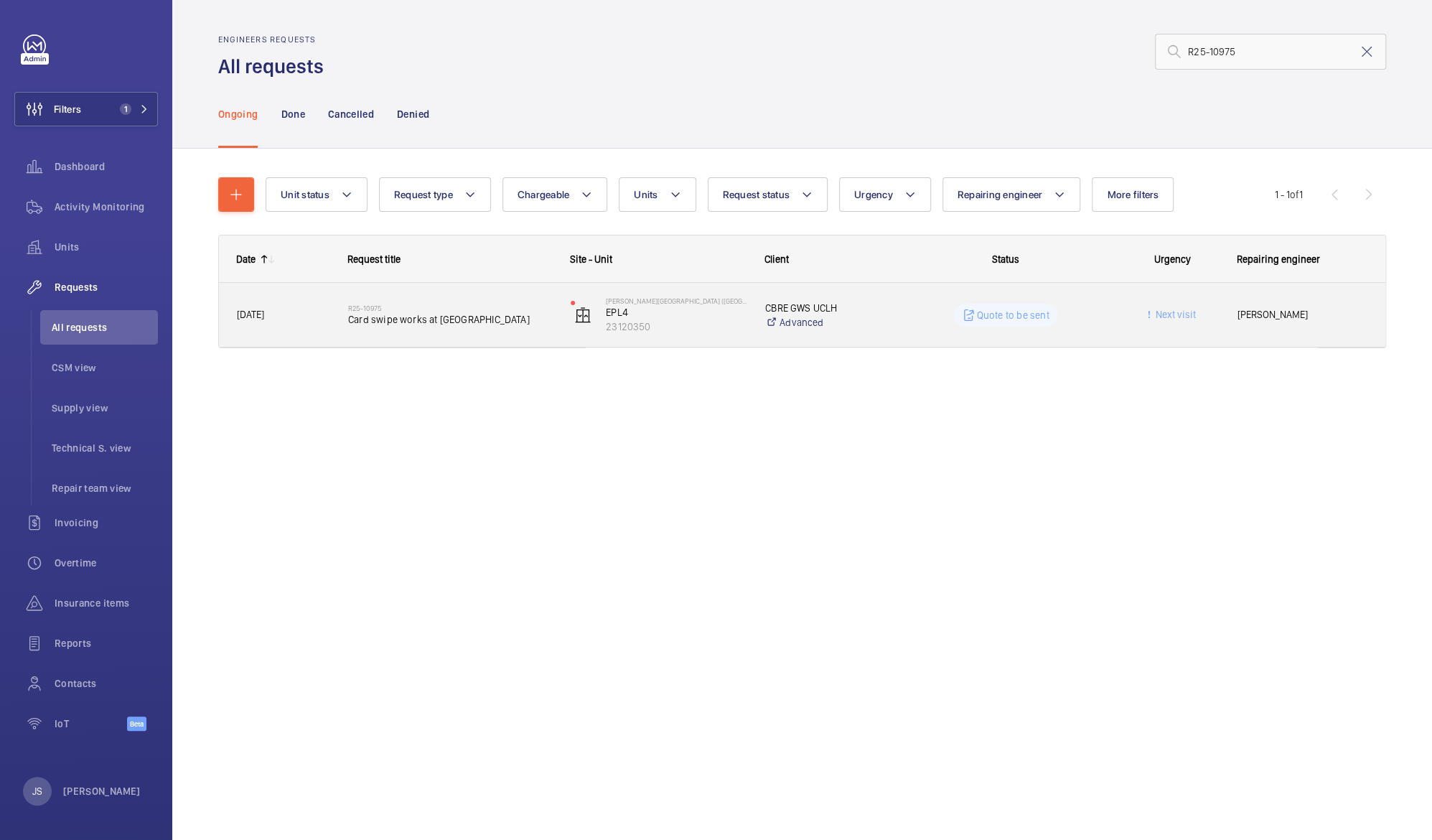
click at [998, 310] on p "Quote to be sent" at bounding box center [1013, 315] width 73 height 15
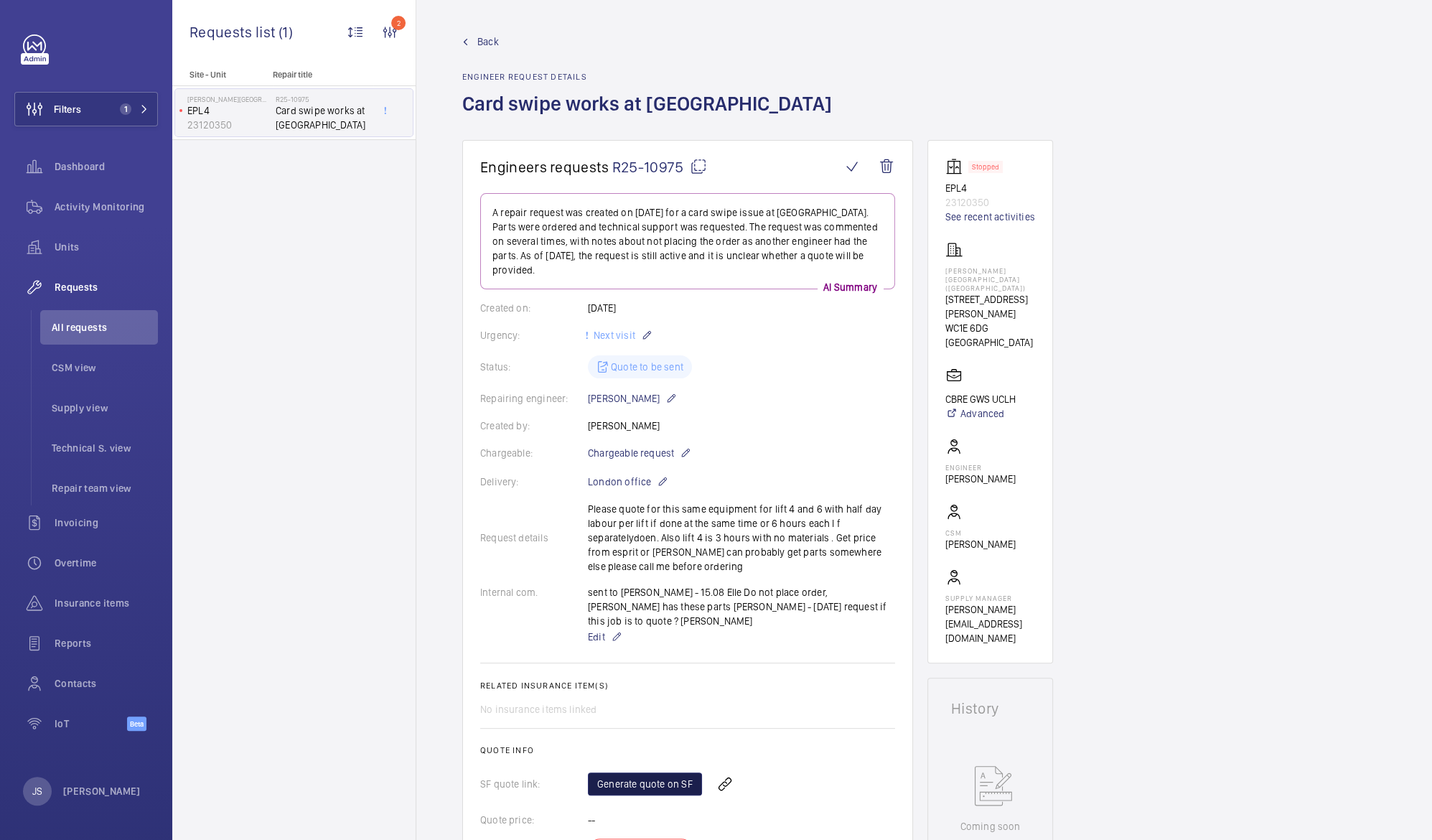
click at [665, 772] on link "Generate quote on SF" at bounding box center [645, 783] width 114 height 23
click at [626, 166] on span "R25-10975" at bounding box center [659, 167] width 94 height 18
